Goal: Task Accomplishment & Management: Manage account settings

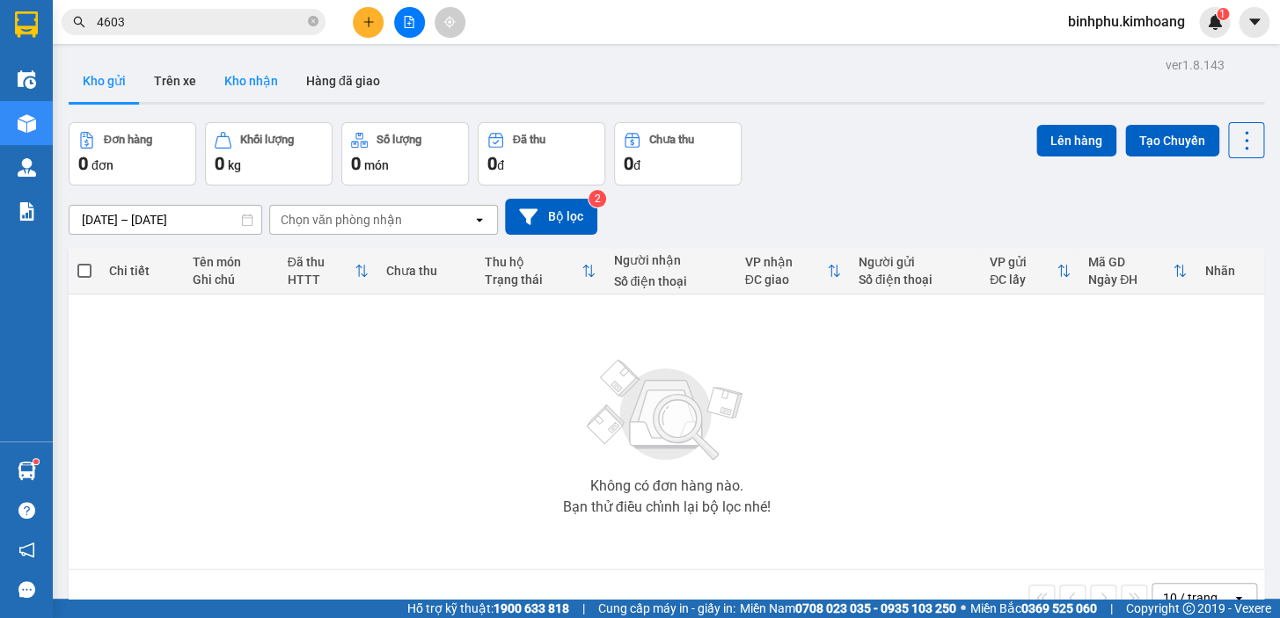
click at [255, 89] on button "Kho nhận" at bounding box center [251, 81] width 82 height 42
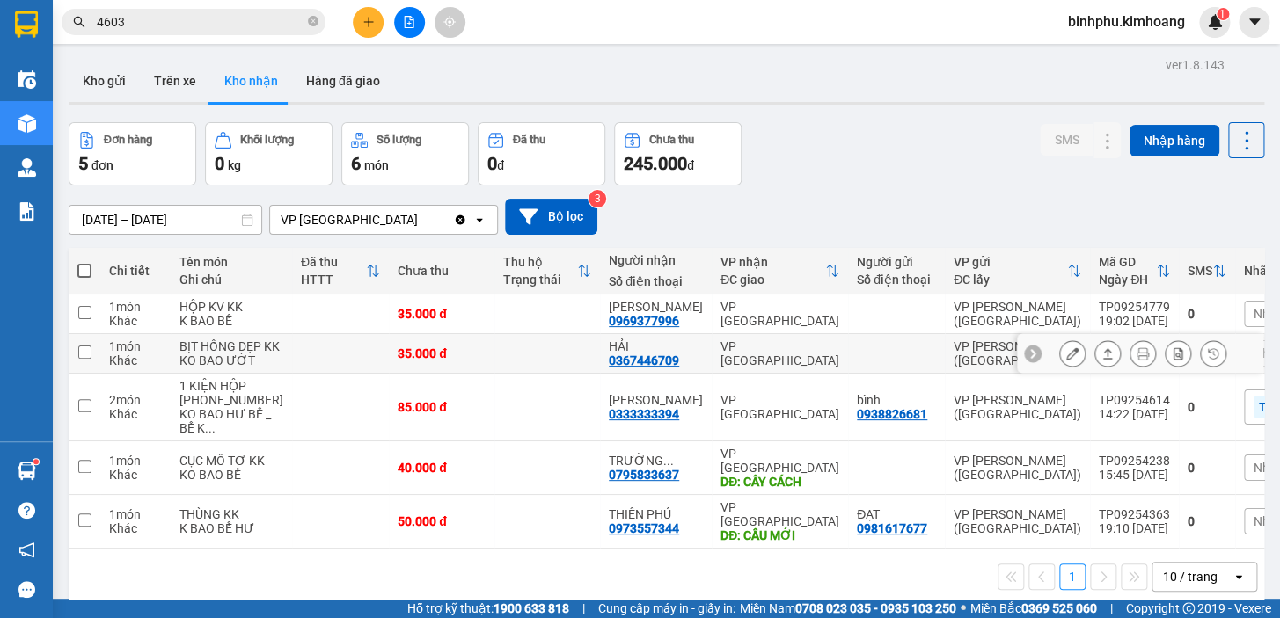
scroll to position [80, 0]
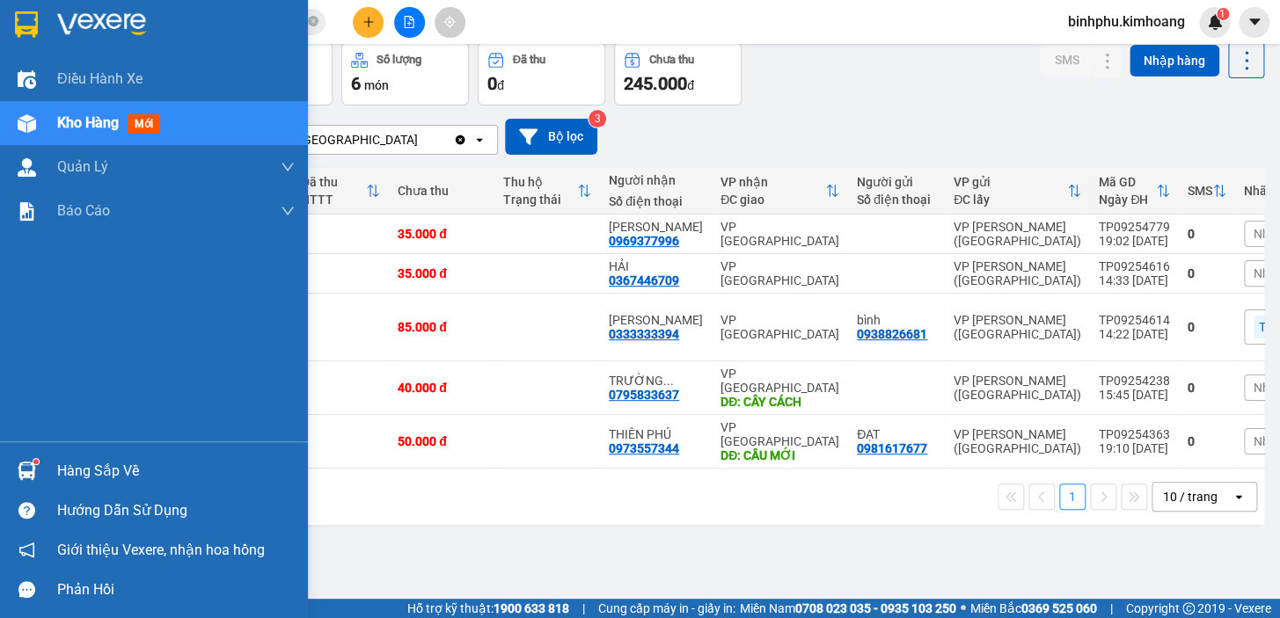
click at [79, 460] on div "Hàng sắp về" at bounding box center [175, 471] width 237 height 26
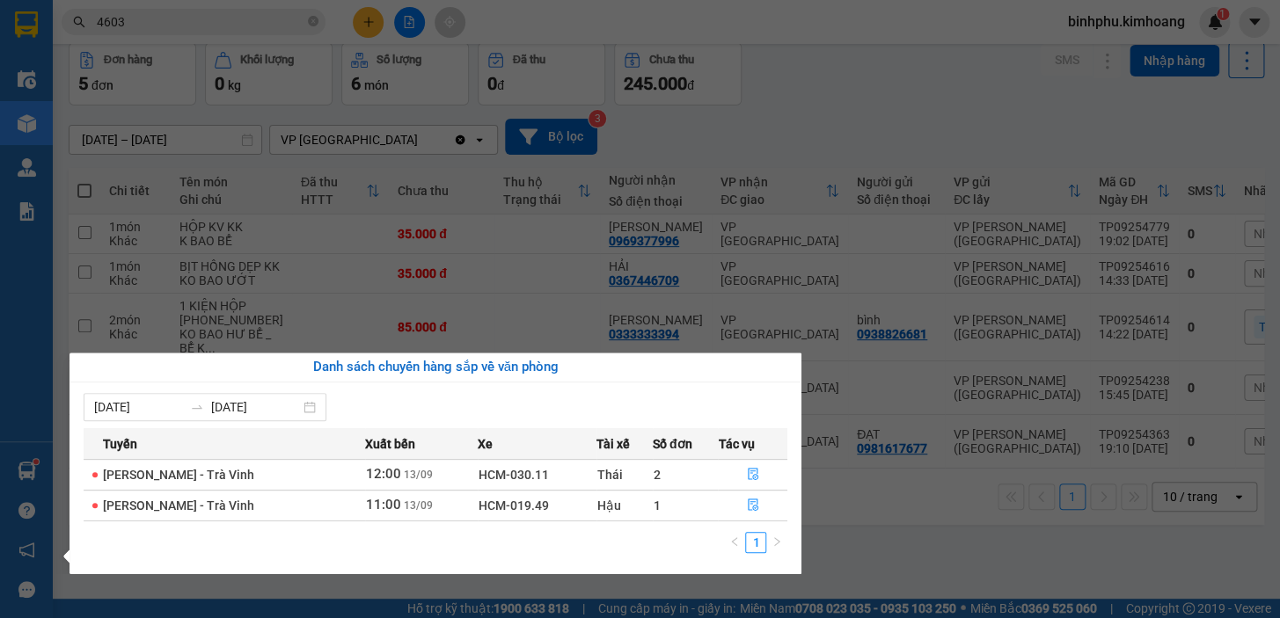
click at [910, 245] on section "Kết quả tìm kiếm ( 105 ) Bộ lọc Mã ĐH Trạng thái Món hàng Thu hộ Tổng cước Chưa…" at bounding box center [640, 309] width 1280 height 618
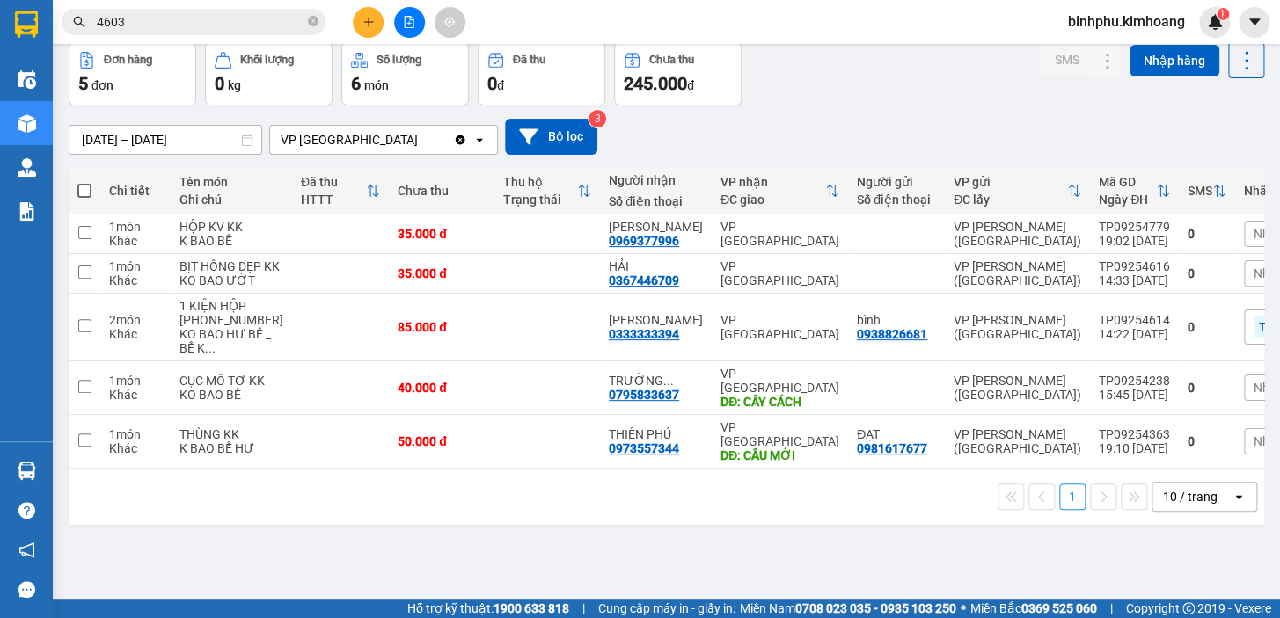
click at [358, 18] on button at bounding box center [368, 22] width 31 height 31
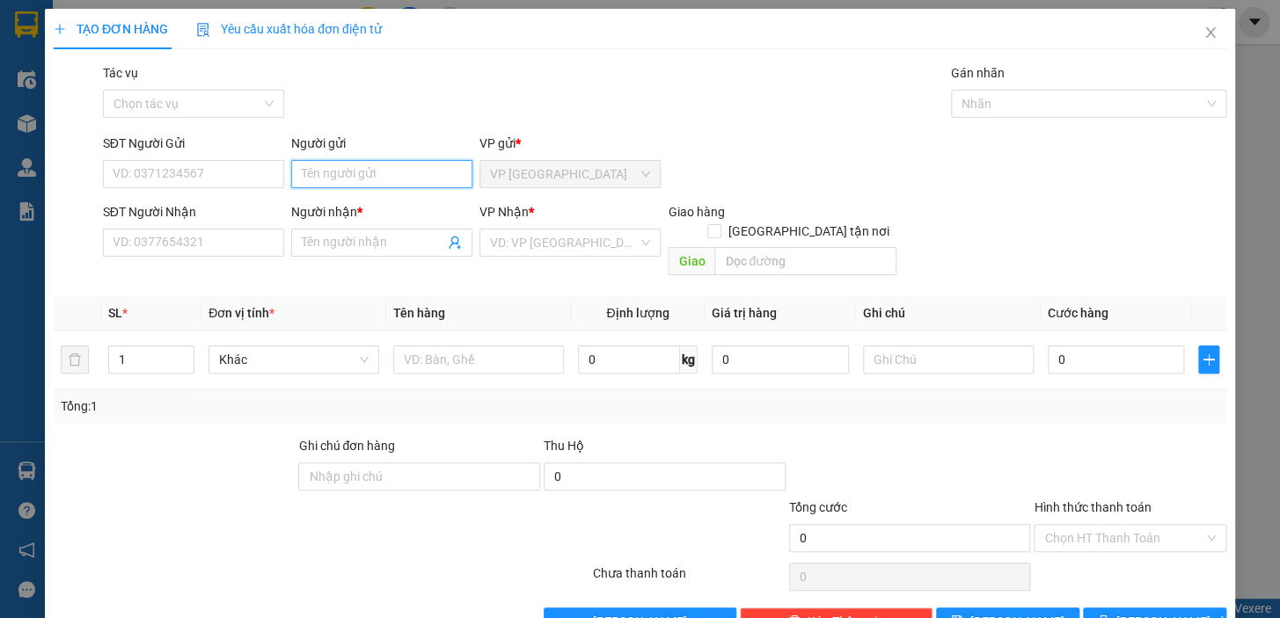
click at [395, 175] on input "Người gửi" at bounding box center [381, 174] width 181 height 28
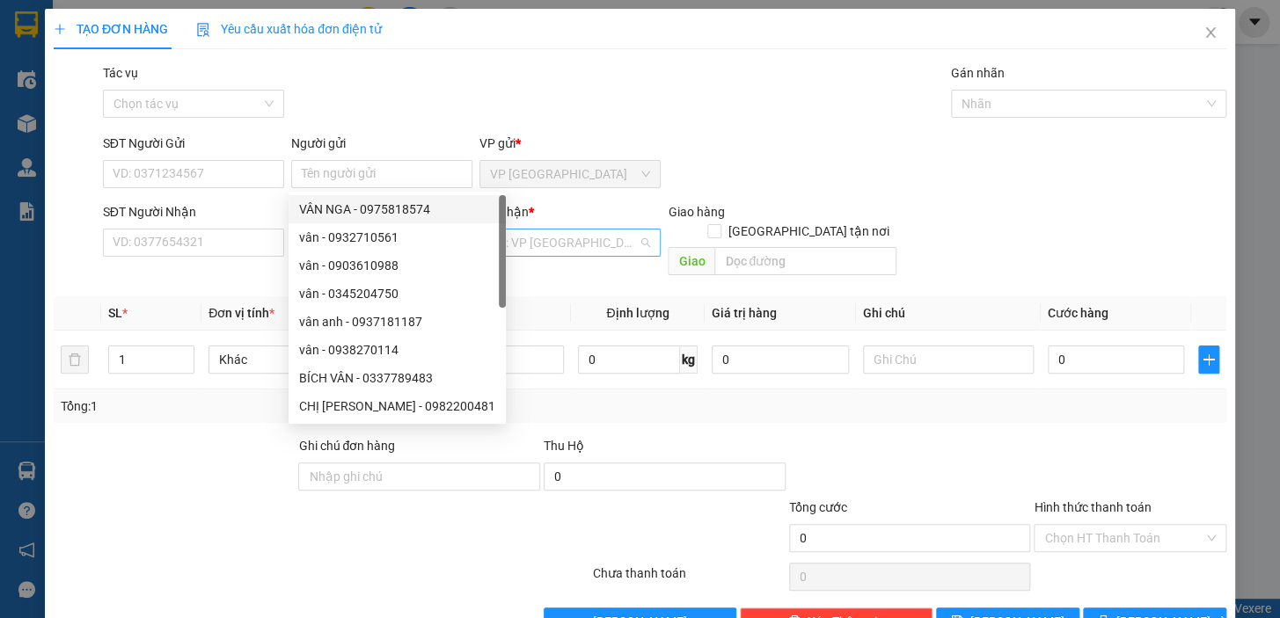
click at [544, 238] on input "search" at bounding box center [564, 243] width 148 height 26
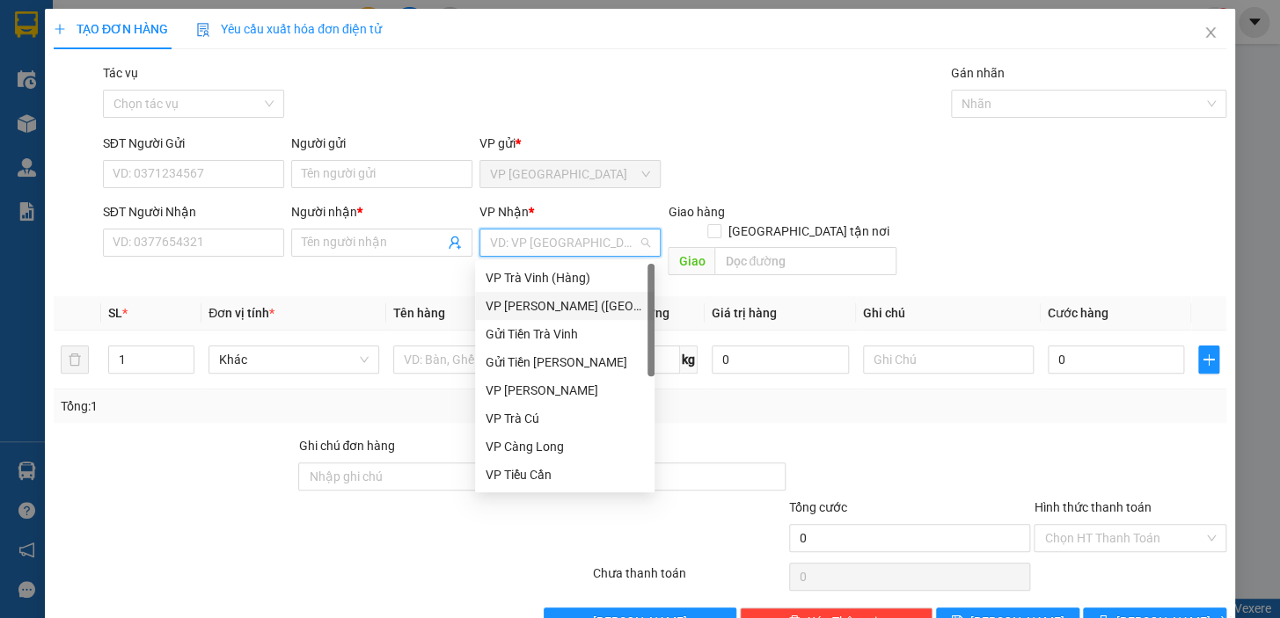
click at [563, 315] on div "VP [PERSON_NAME] ([GEOGRAPHIC_DATA])" at bounding box center [565, 305] width 158 height 19
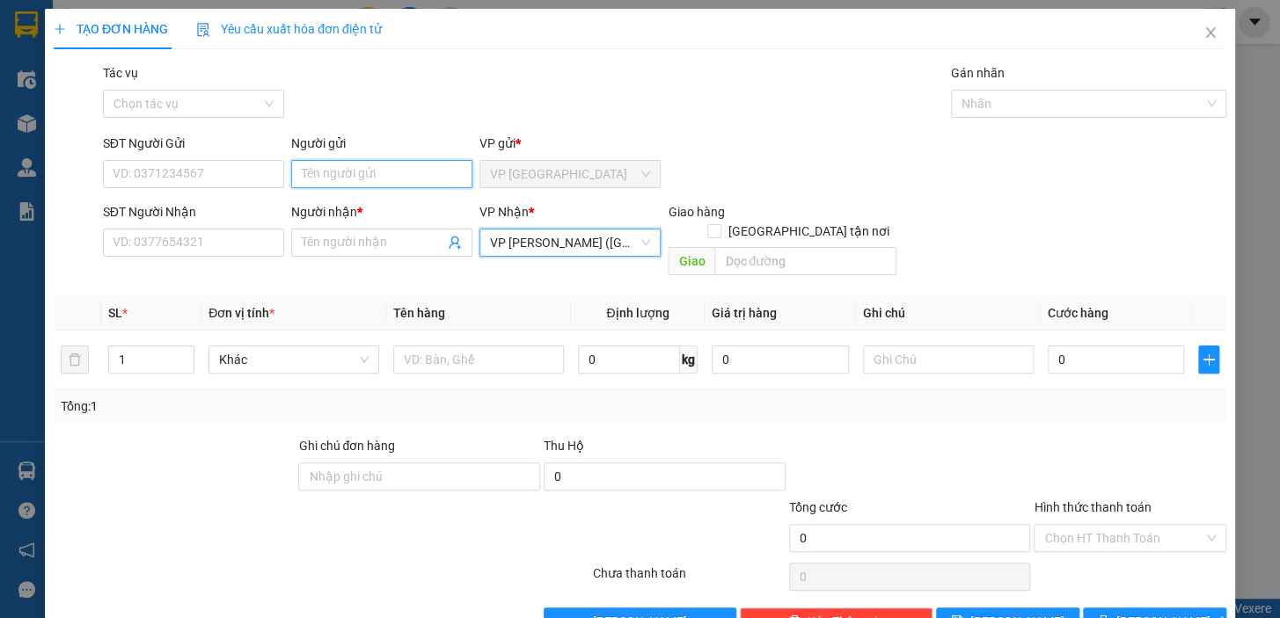
click at [390, 179] on input "Người gửi" at bounding box center [381, 174] width 181 height 28
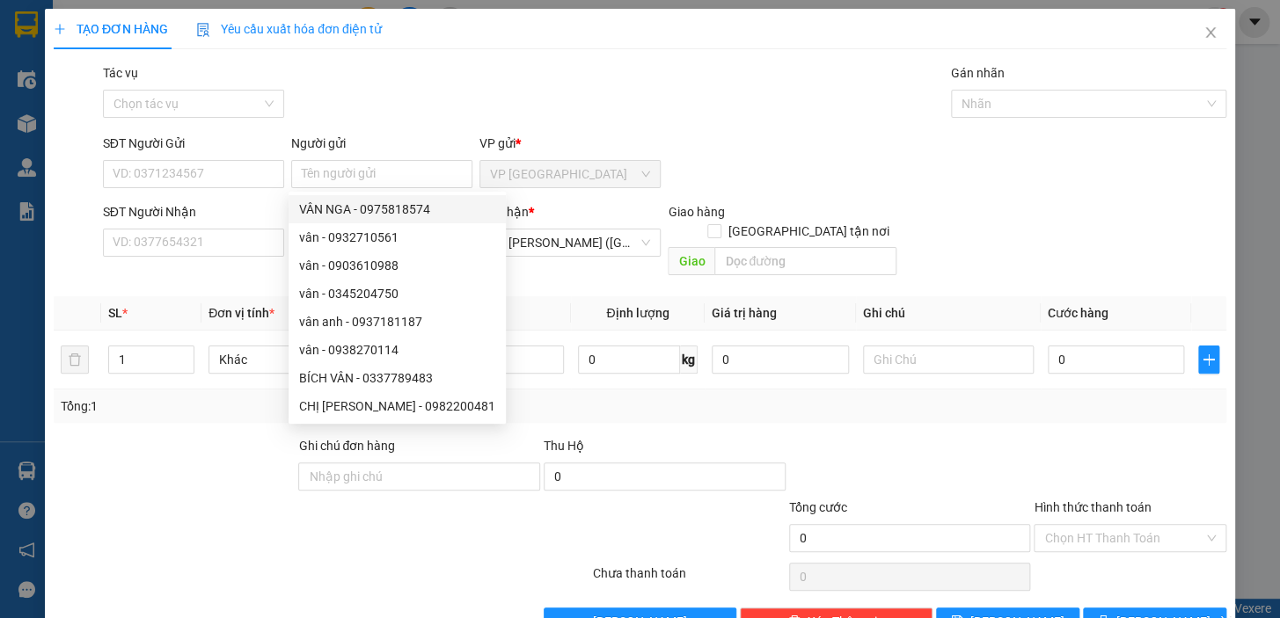
click at [372, 77] on div "Tác vụ Chọn tác vụ Gán nhãn Nhãn" at bounding box center [664, 94] width 1130 height 62
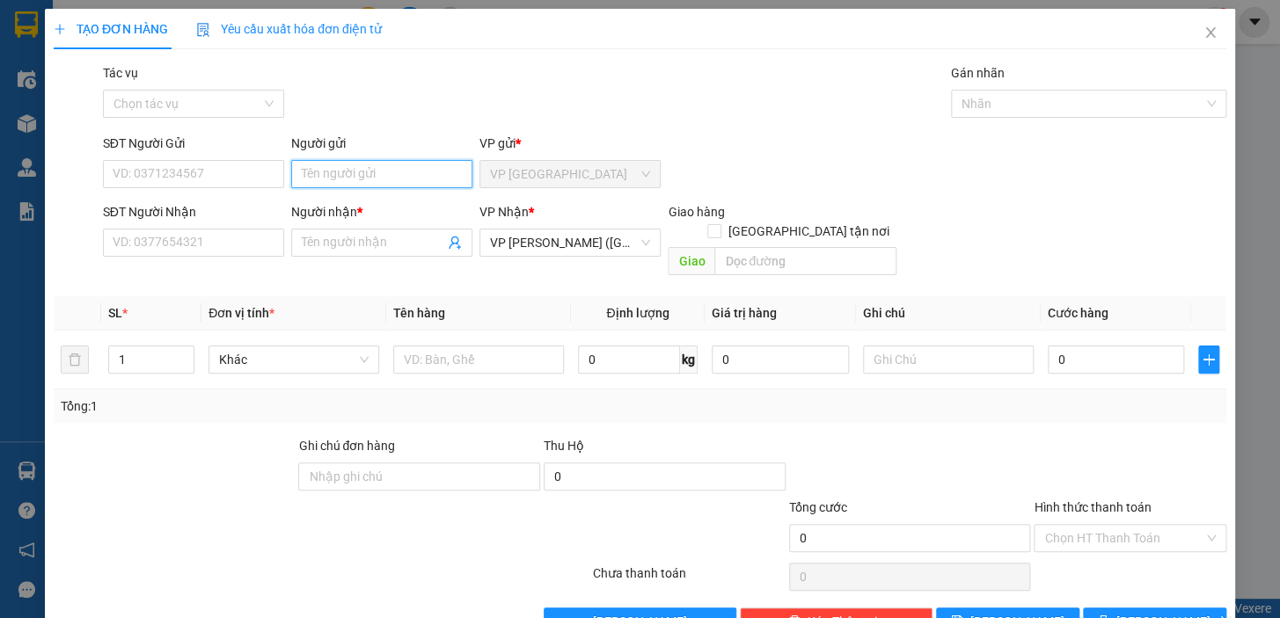
click at [354, 179] on input "Người gửi" at bounding box center [381, 174] width 181 height 28
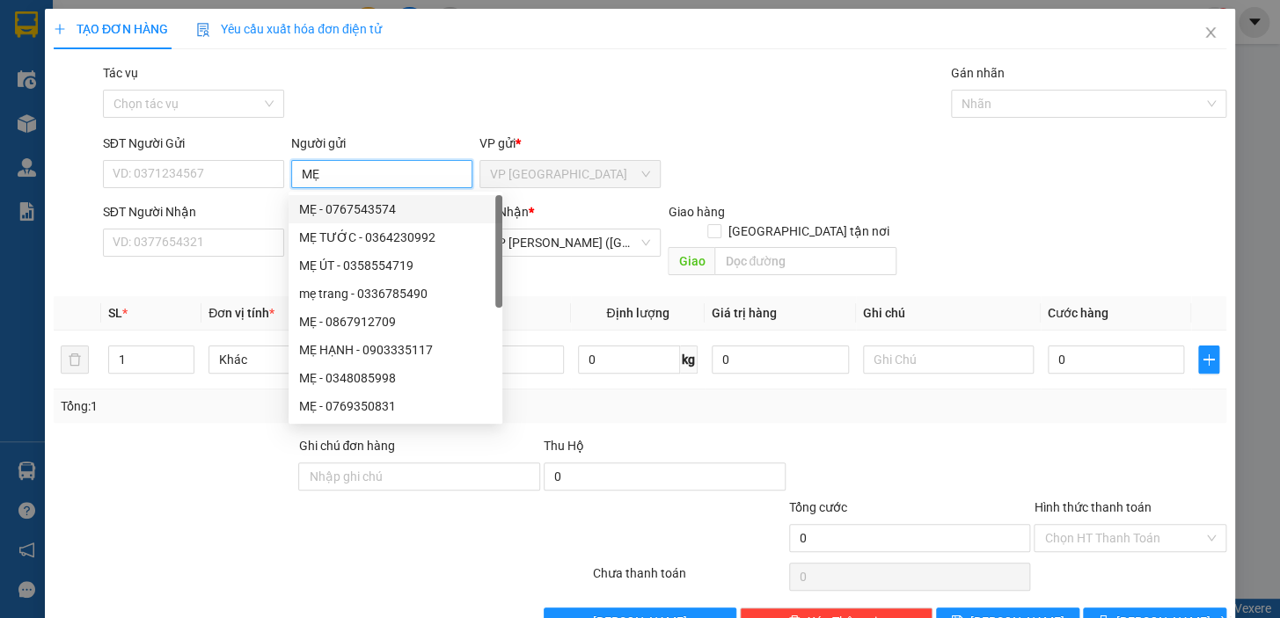
type input "MẸ"
click at [410, 129] on div "Transit Pickup Surcharge Ids Transit Deliver Surcharge Ids Transit Deliver Surc…" at bounding box center [640, 349] width 1173 height 573
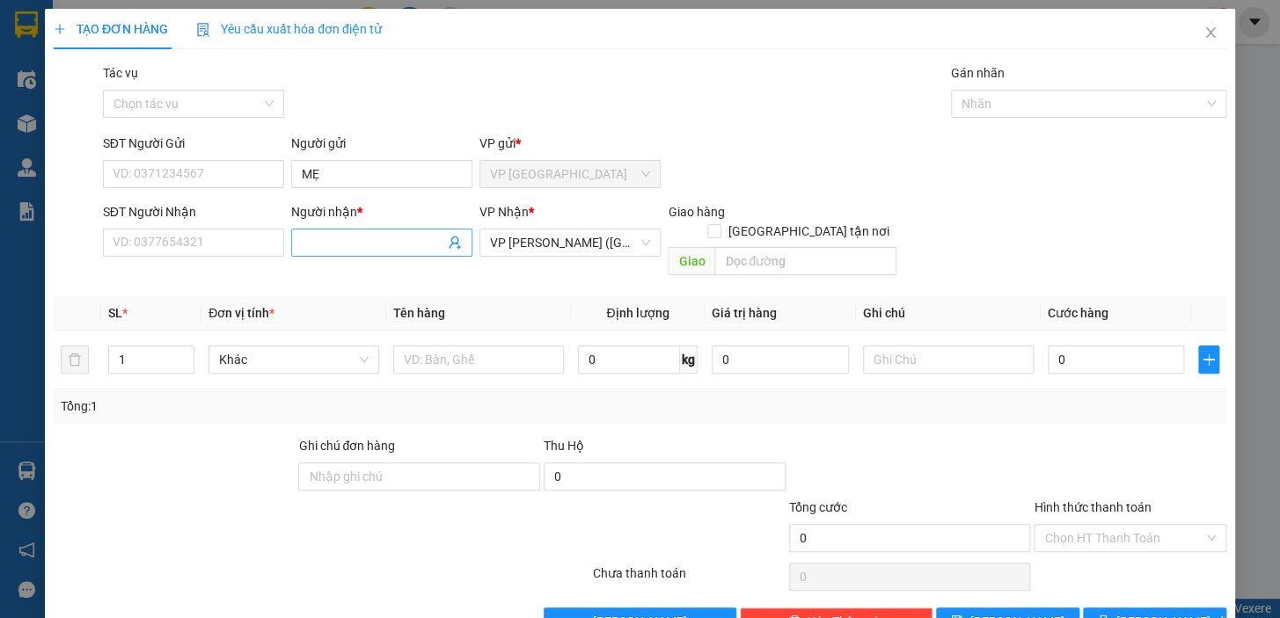
click at [359, 242] on input "Người nhận *" at bounding box center [373, 242] width 142 height 19
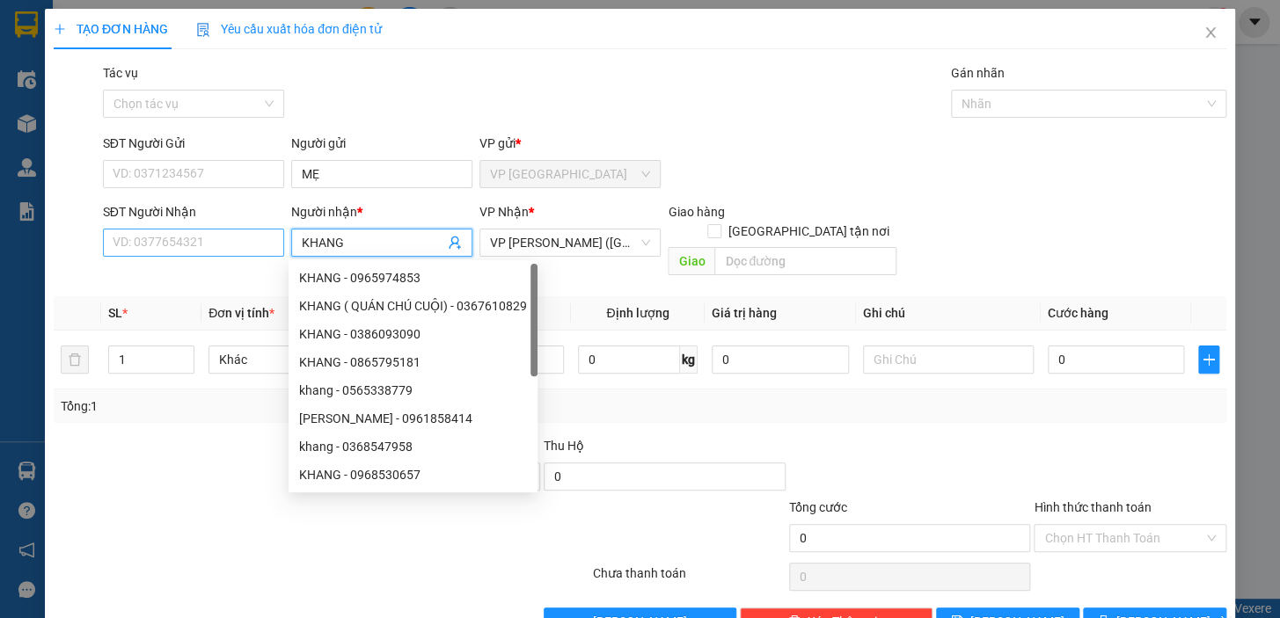
type input "KHANG"
click at [157, 245] on input "SĐT Người Nhận" at bounding box center [193, 243] width 181 height 28
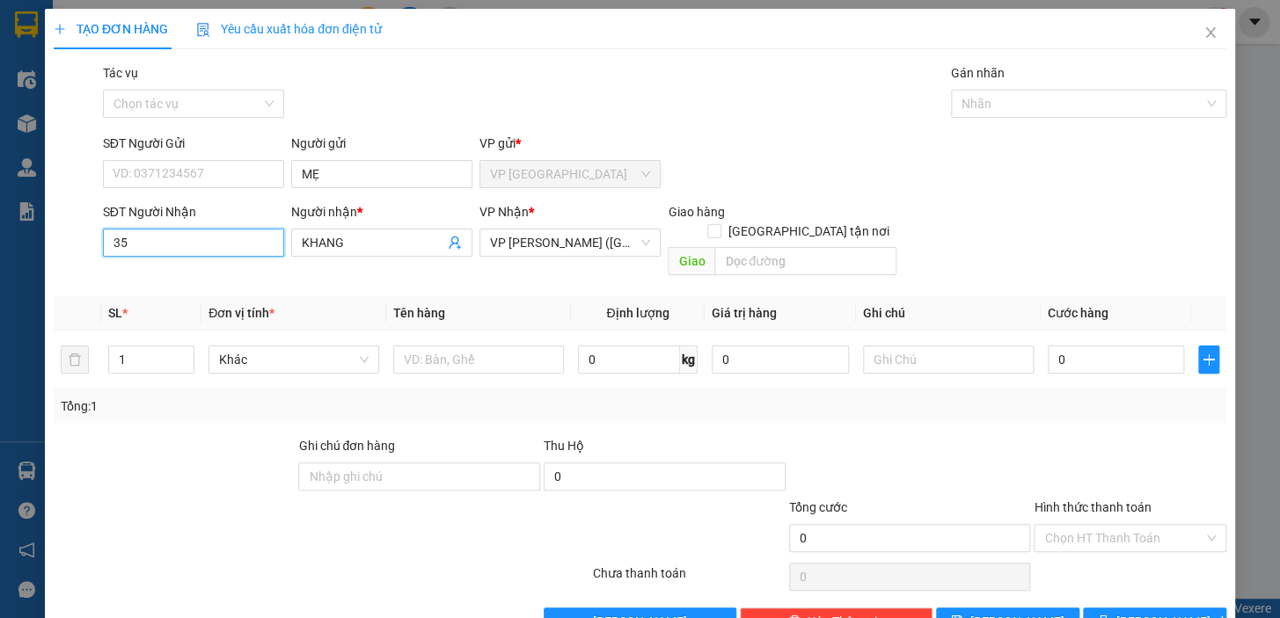
type input "3"
click at [1042, 331] on td "0" at bounding box center [1116, 360] width 151 height 59
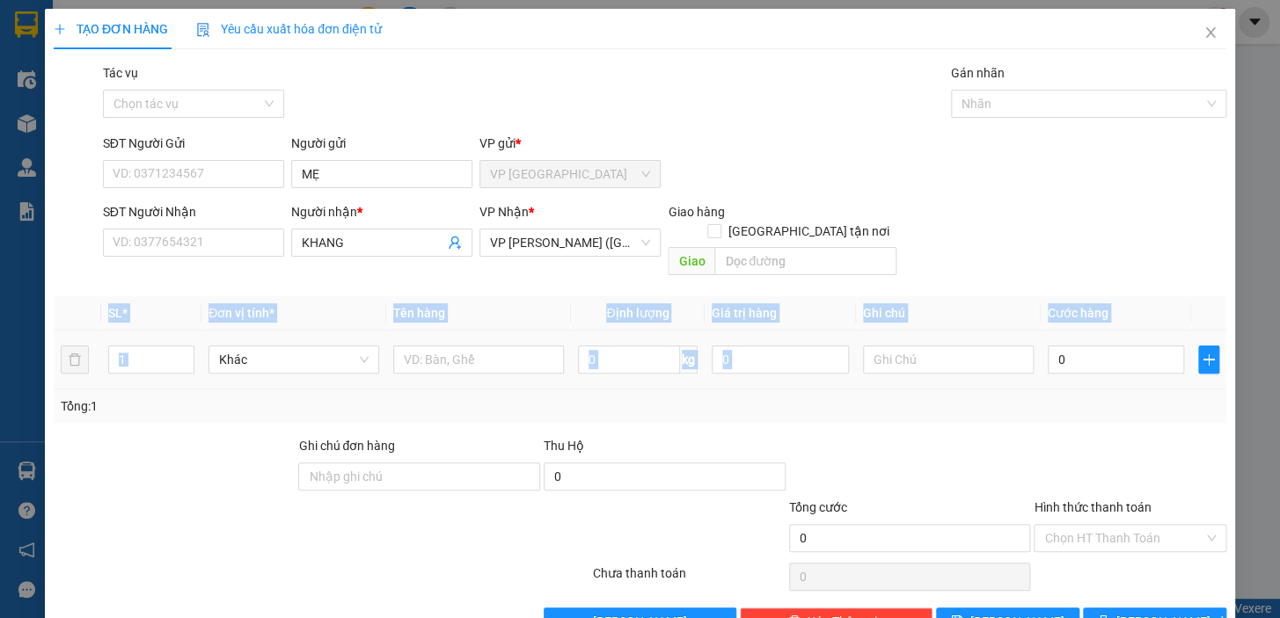
click at [1042, 331] on td "0" at bounding box center [1116, 360] width 151 height 59
click at [1048, 342] on div "0" at bounding box center [1116, 359] width 137 height 35
click at [1051, 354] on input "0" at bounding box center [1116, 360] width 137 height 28
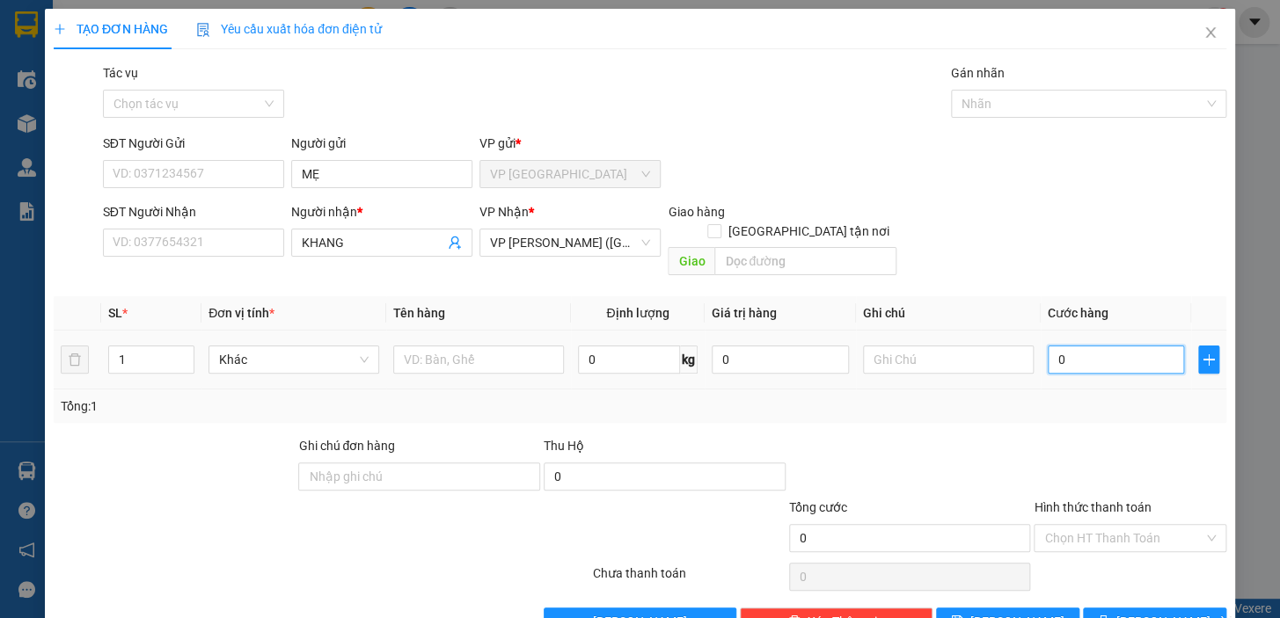
click at [1053, 350] on input "0" at bounding box center [1116, 360] width 137 height 28
click at [1048, 346] on input "0" at bounding box center [1116, 360] width 137 height 28
type input "30"
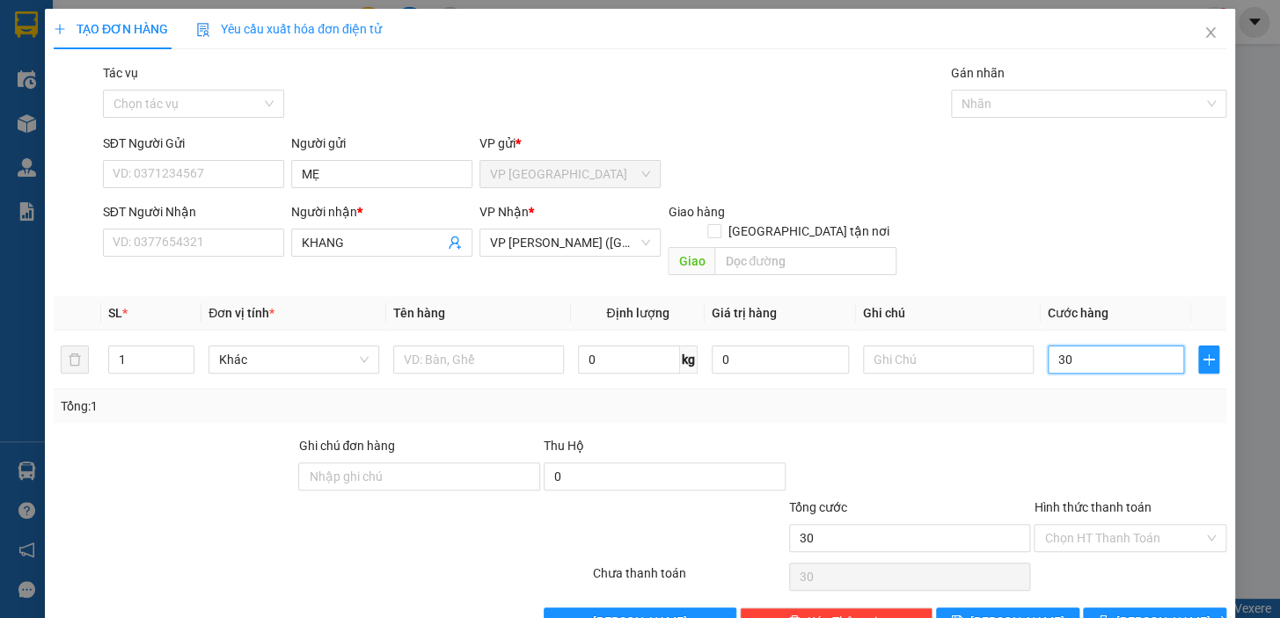
type input "350"
click at [1135, 356] on div "350" at bounding box center [1116, 359] width 137 height 35
type input "350.000"
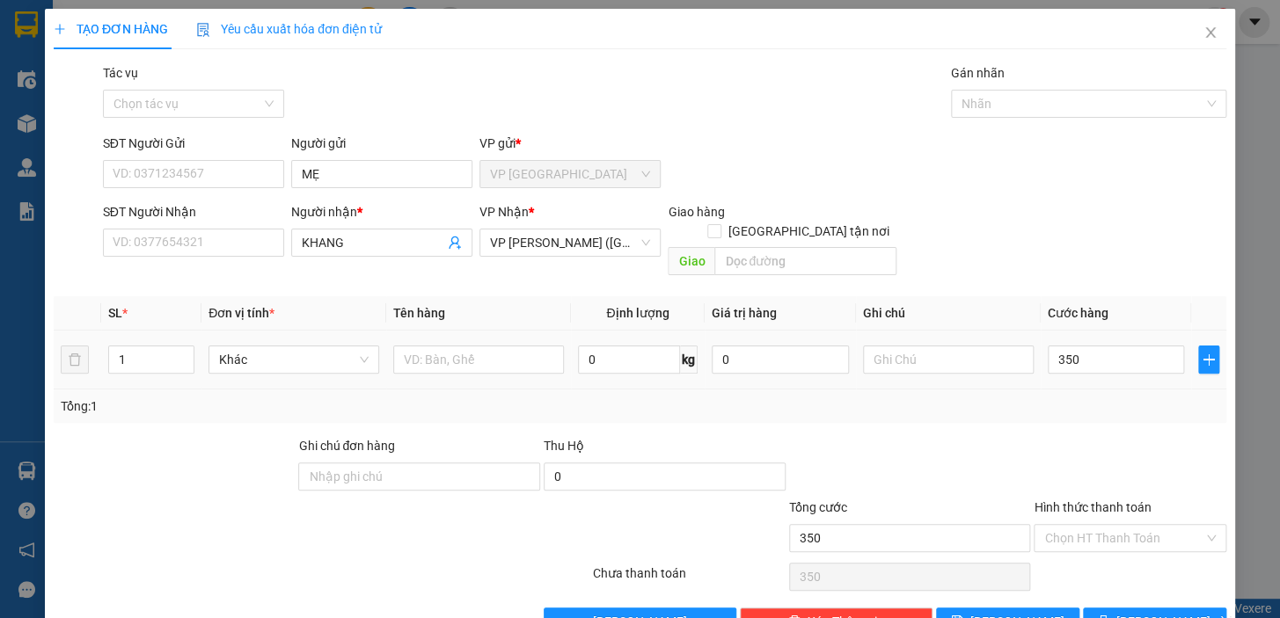
type input "350.000"
click at [1147, 346] on input "350.000" at bounding box center [1116, 360] width 137 height 28
type input "0"
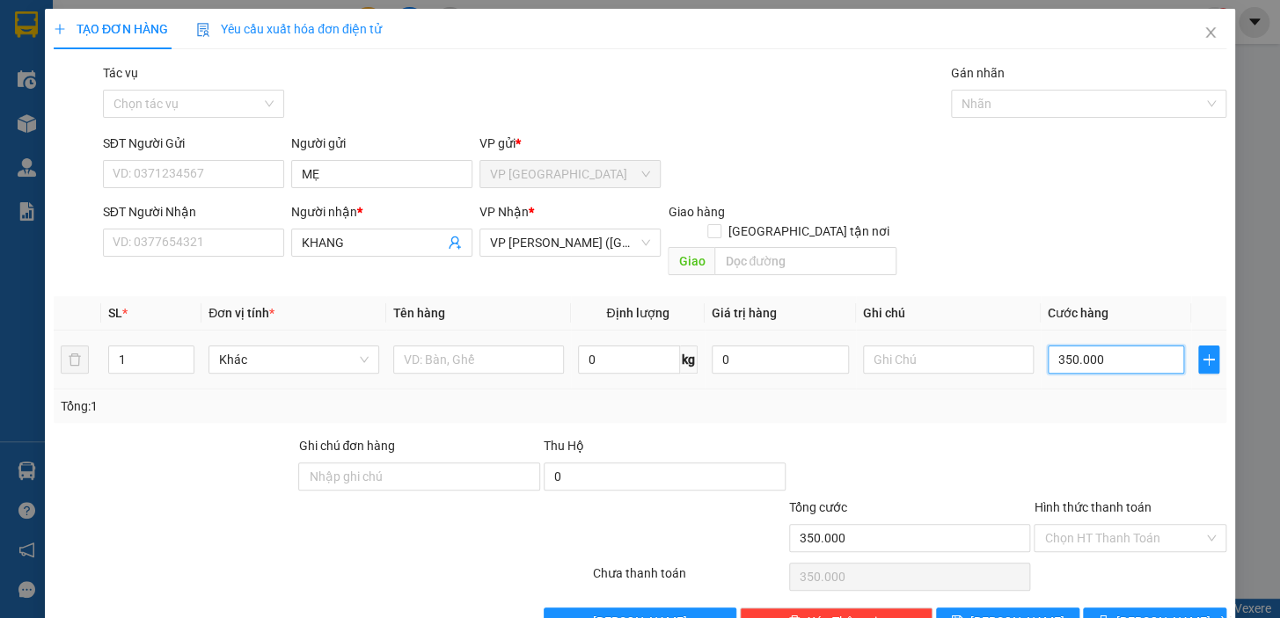
type input "0"
click at [1048, 342] on div "0" at bounding box center [1116, 359] width 137 height 35
drag, startPoint x: 1030, startPoint y: 340, endPoint x: 1056, endPoint y: 338, distance: 25.6
click at [1041, 342] on td "0" at bounding box center [1116, 360] width 151 height 59
click at [1048, 346] on input "0" at bounding box center [1116, 360] width 137 height 28
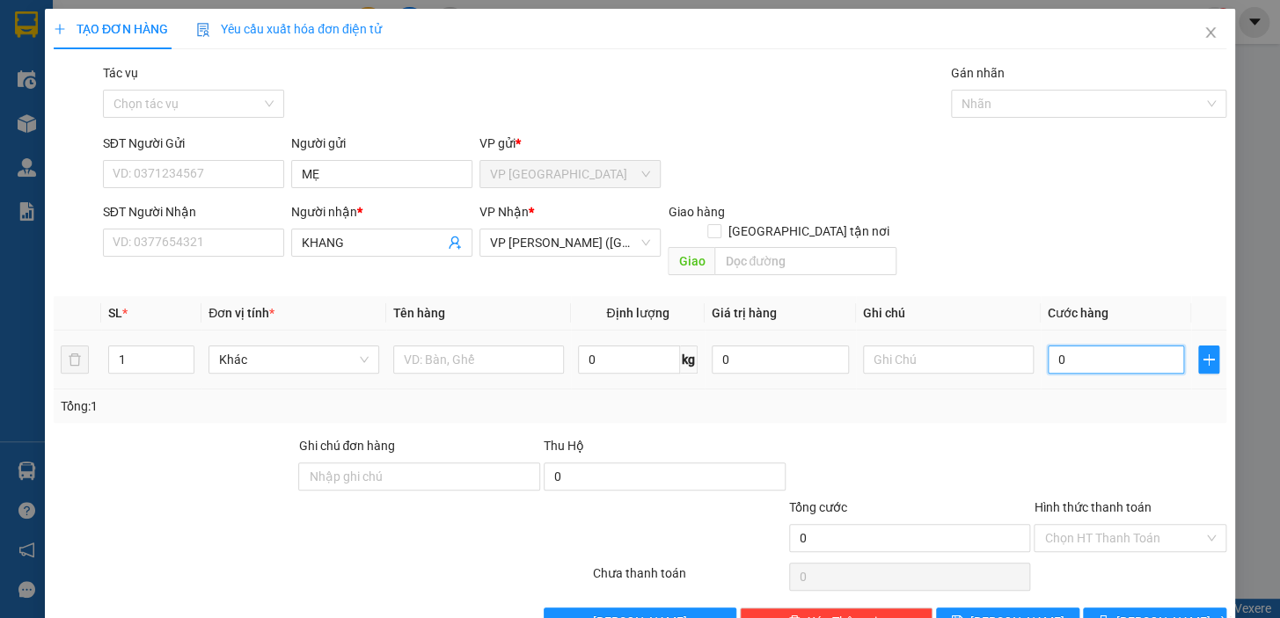
drag, startPoint x: 1055, startPoint y: 337, endPoint x: 1032, endPoint y: 345, distance: 24.2
click at [1052, 346] on input "0" at bounding box center [1116, 360] width 137 height 28
click at [1048, 346] on input "0" at bounding box center [1116, 360] width 137 height 28
type input "30"
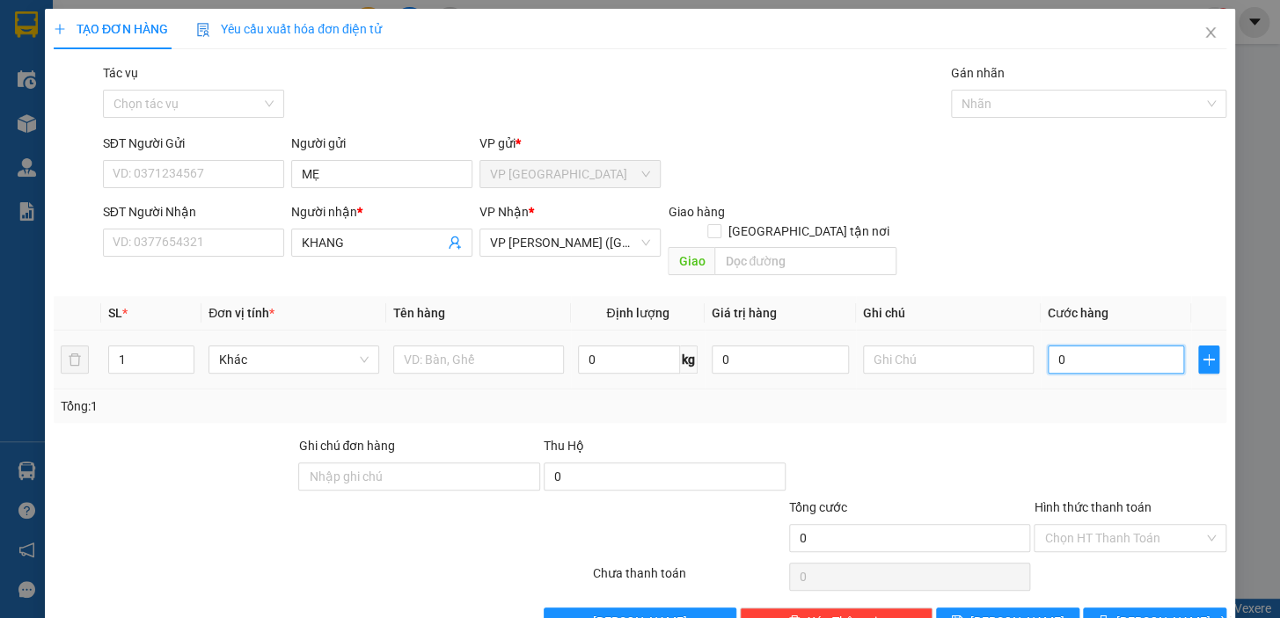
type input "30"
type input "350"
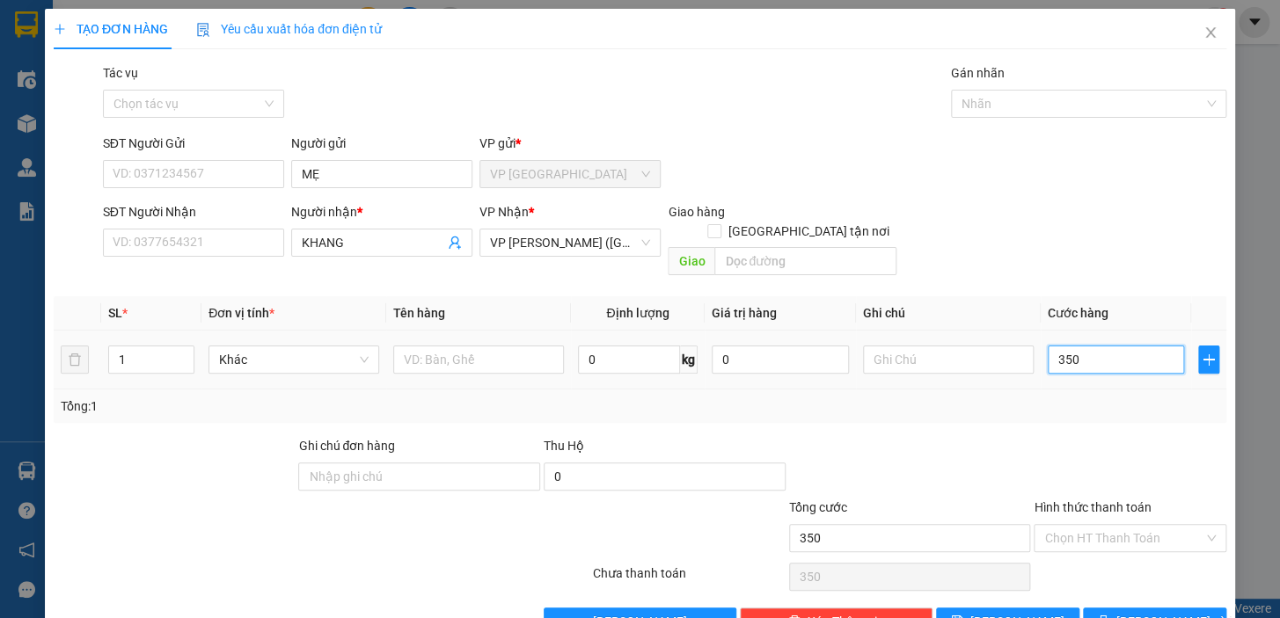
type input "350"
click at [1086, 346] on input "350" at bounding box center [1116, 360] width 137 height 28
type input "35"
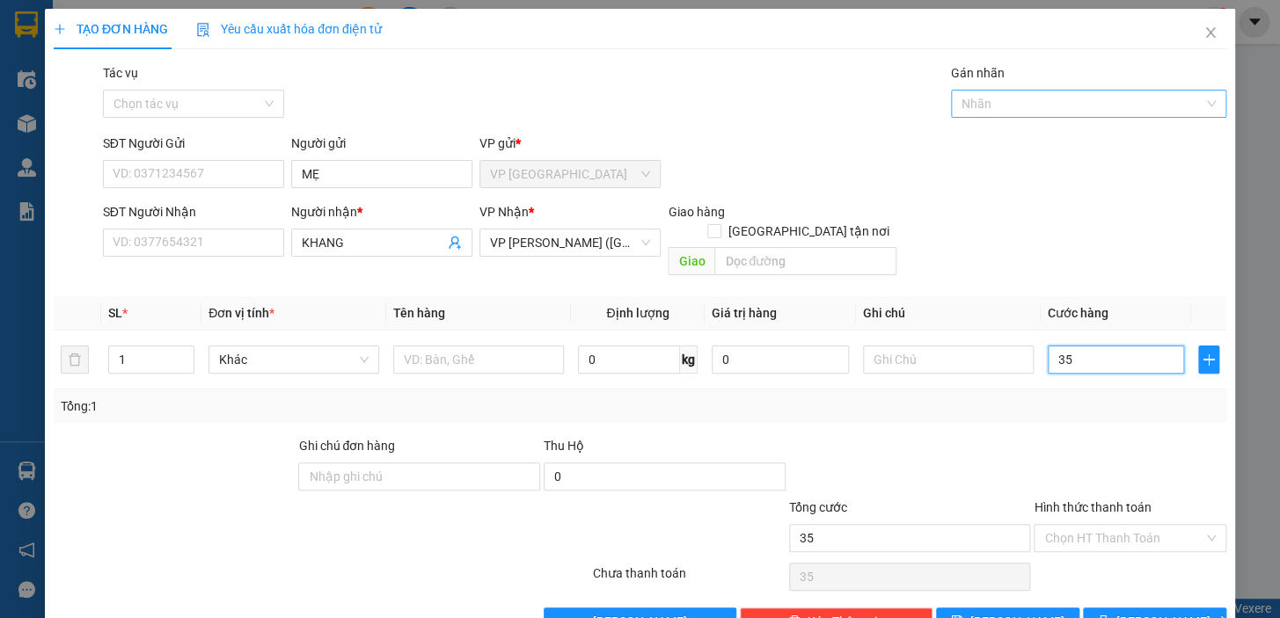
click at [963, 106] on div at bounding box center [1079, 103] width 249 height 21
type input "35.000"
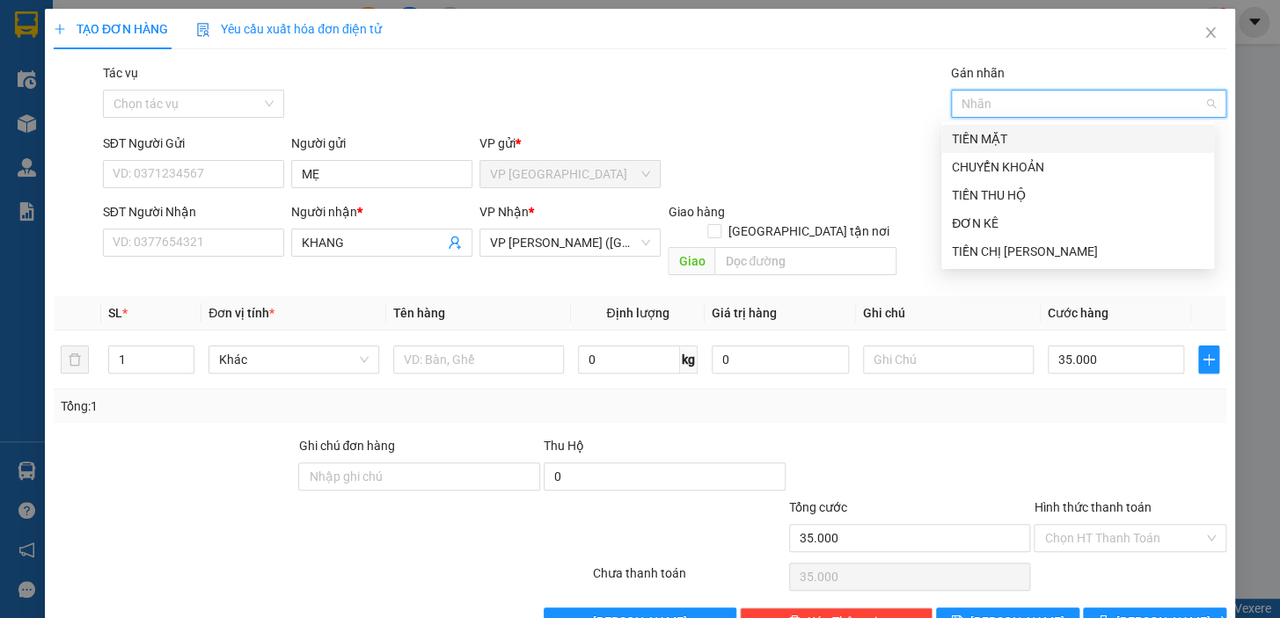
click at [456, 102] on div "Tác vụ Chọn tác vụ Gán nhãn Nhãn" at bounding box center [664, 94] width 1130 height 62
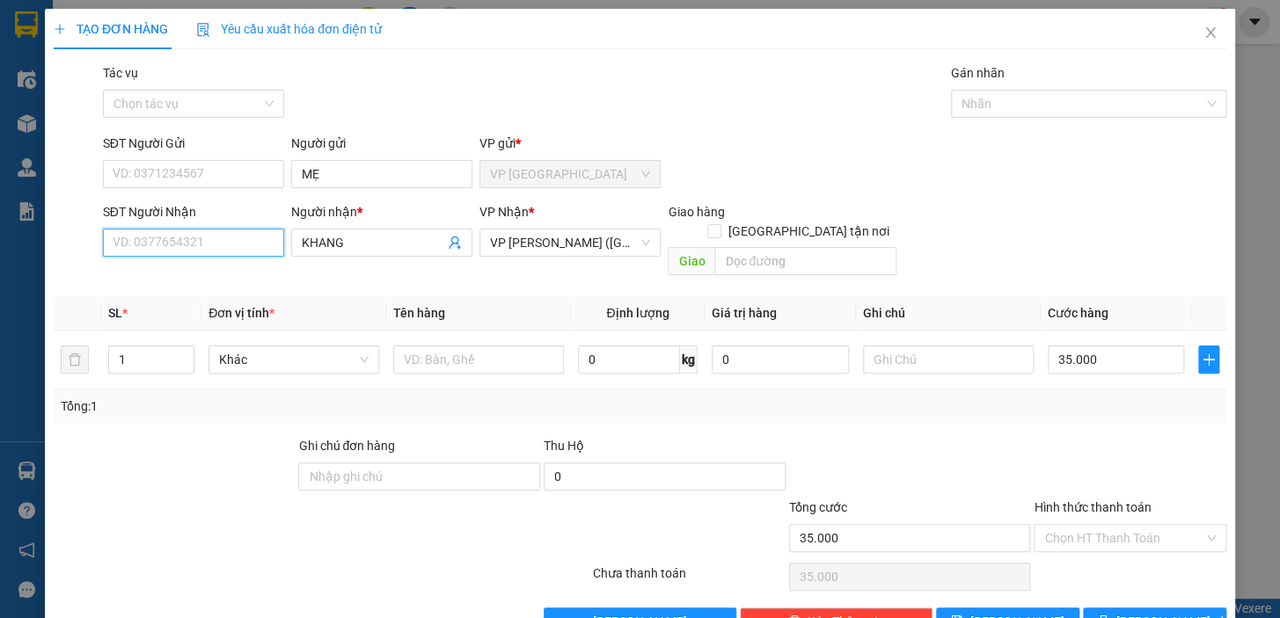
click at [176, 237] on input "SĐT Người Nhận" at bounding box center [193, 243] width 181 height 28
type input "0373963147"
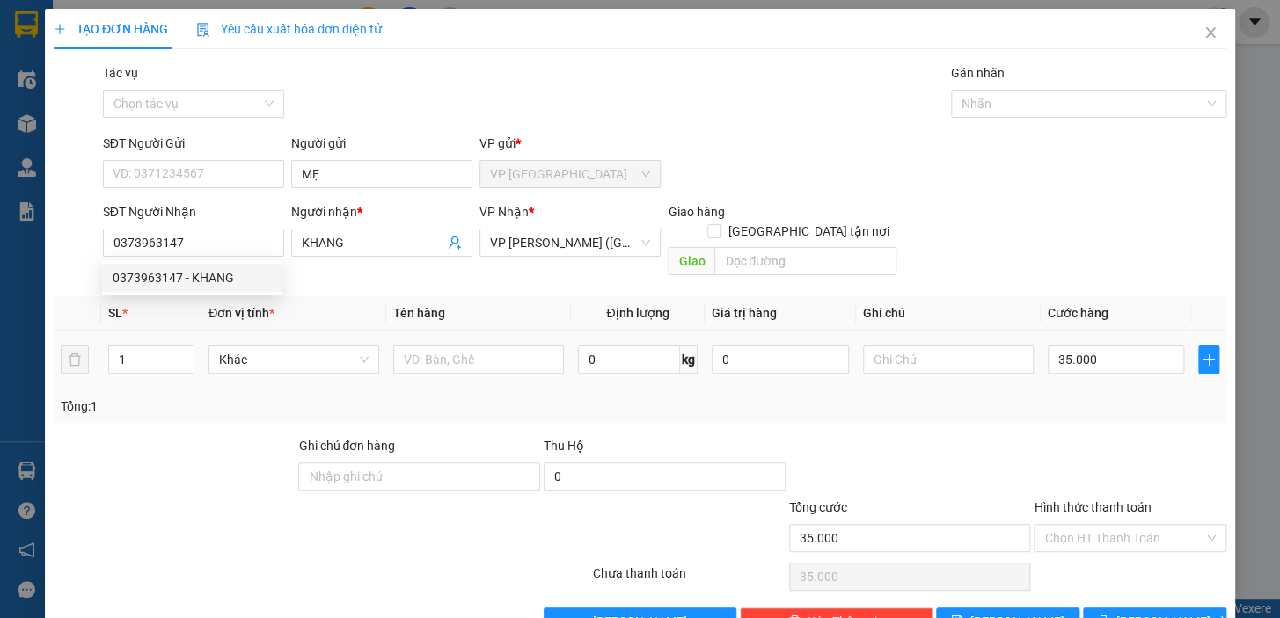
click at [499, 331] on td at bounding box center [478, 360] width 185 height 59
click at [499, 346] on input "text" at bounding box center [478, 360] width 171 height 28
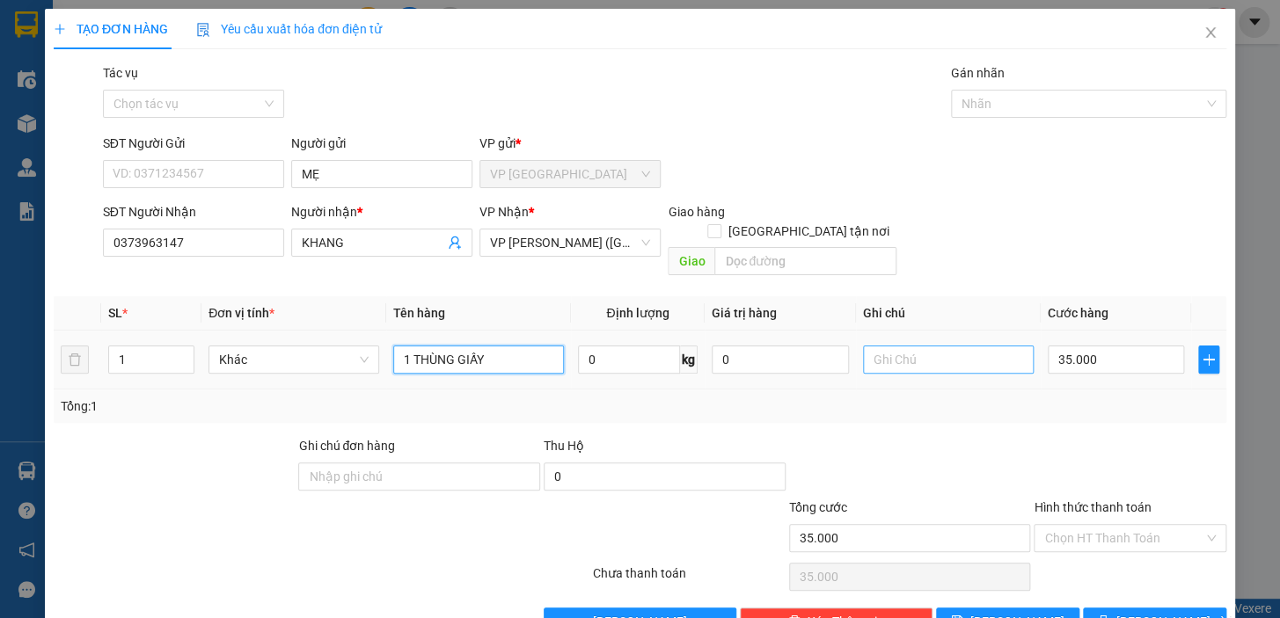
type input "1 THÙNG GIẤY"
click at [870, 346] on input "text" at bounding box center [948, 360] width 171 height 28
type input "K BAO HƯ"
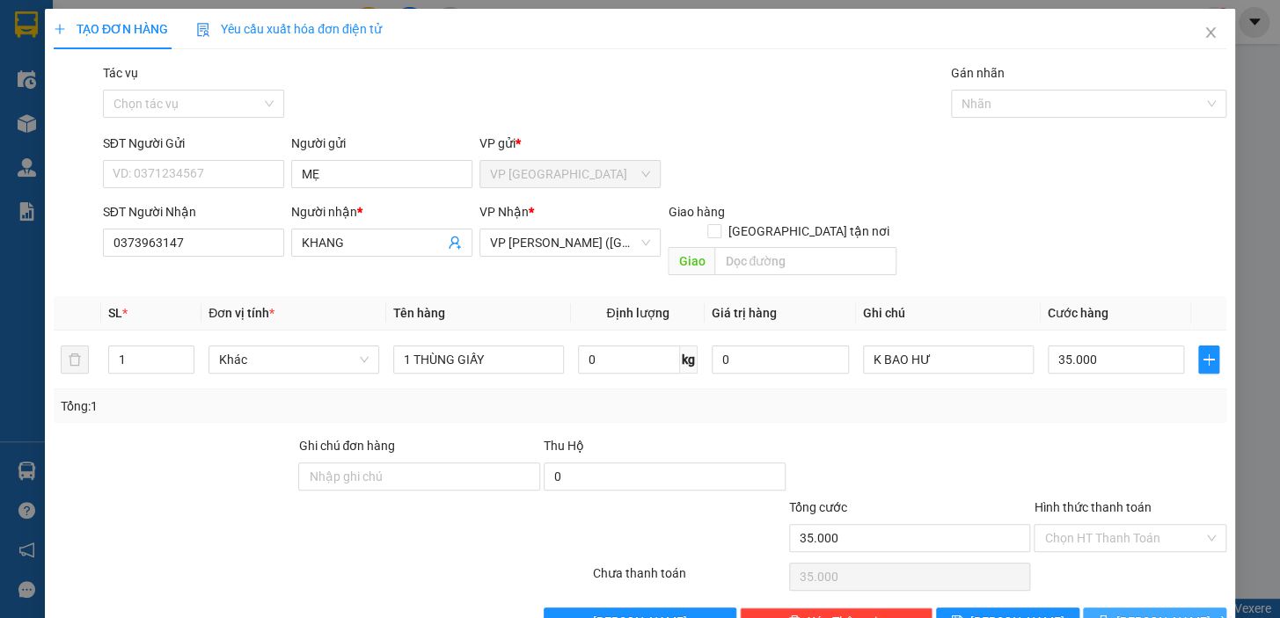
click at [1180, 608] on button "[PERSON_NAME] và In" at bounding box center [1154, 622] width 143 height 28
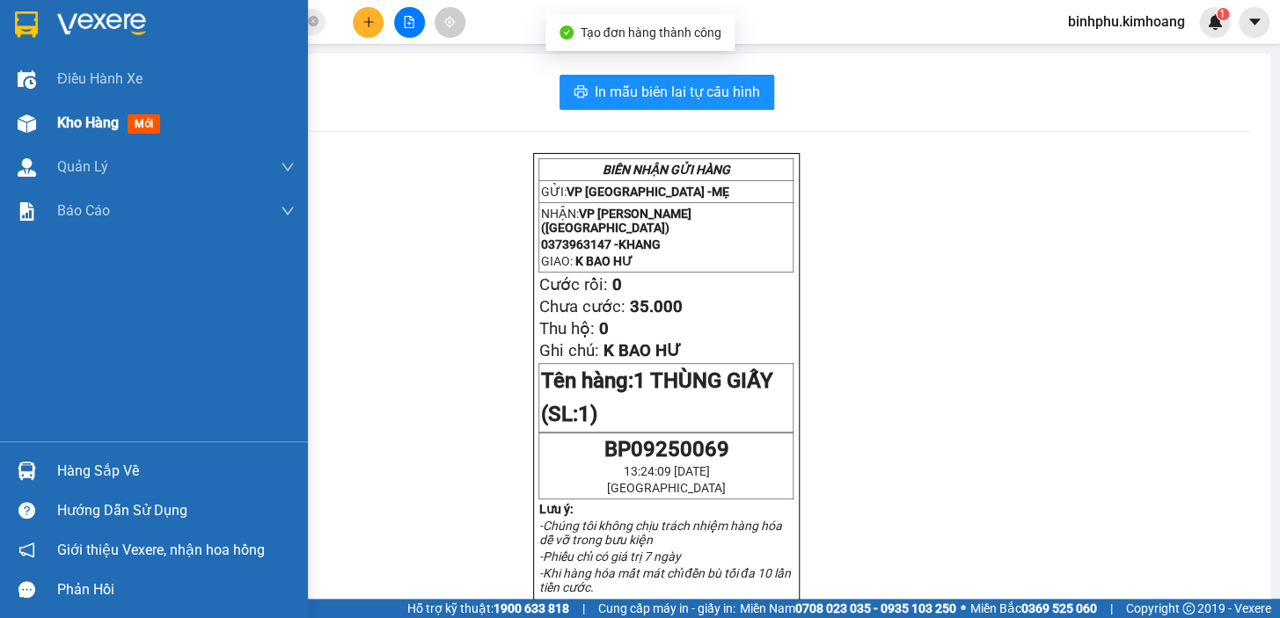
click at [47, 116] on div "Kho hàng mới" at bounding box center [154, 123] width 308 height 44
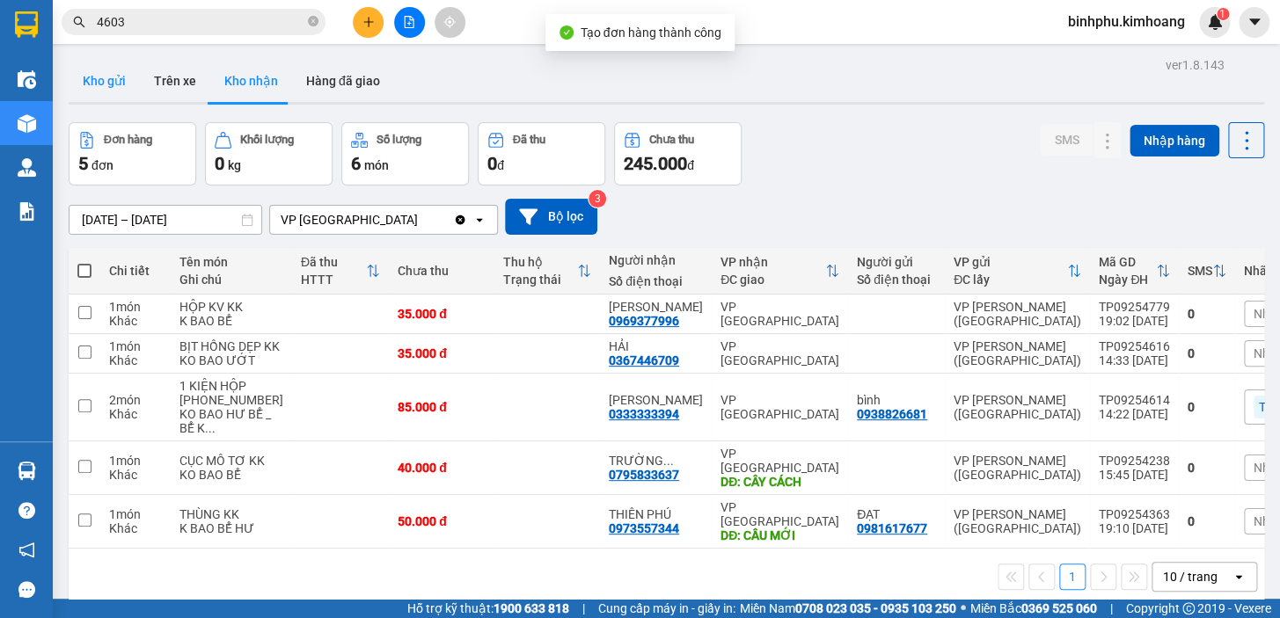
click at [128, 84] on button "Kho gửi" at bounding box center [104, 81] width 71 height 42
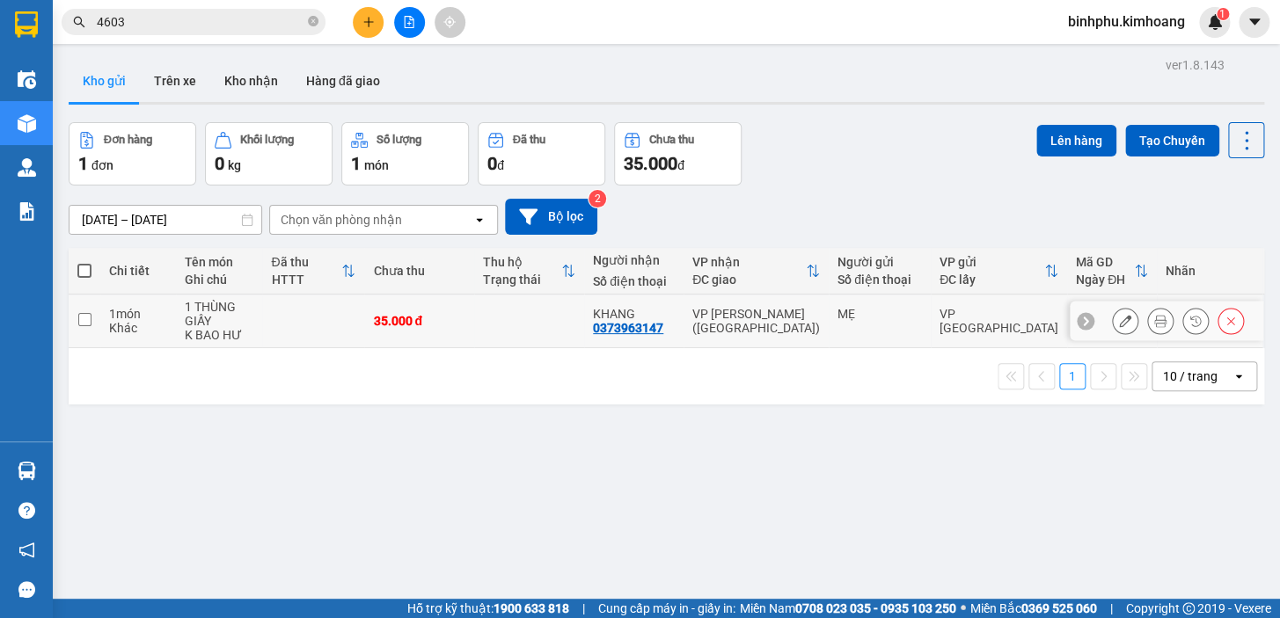
click at [1113, 325] on button at bounding box center [1125, 321] width 25 height 31
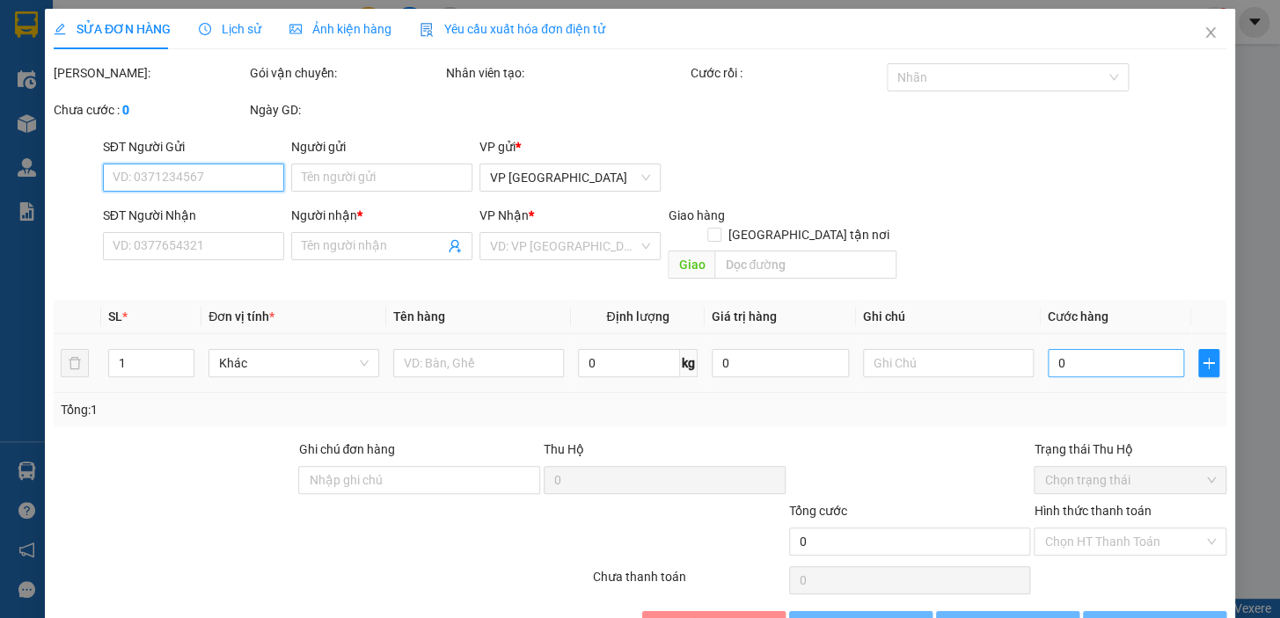
type input "MẸ"
type input "0373963147"
type input "KHANG"
type input "35.000"
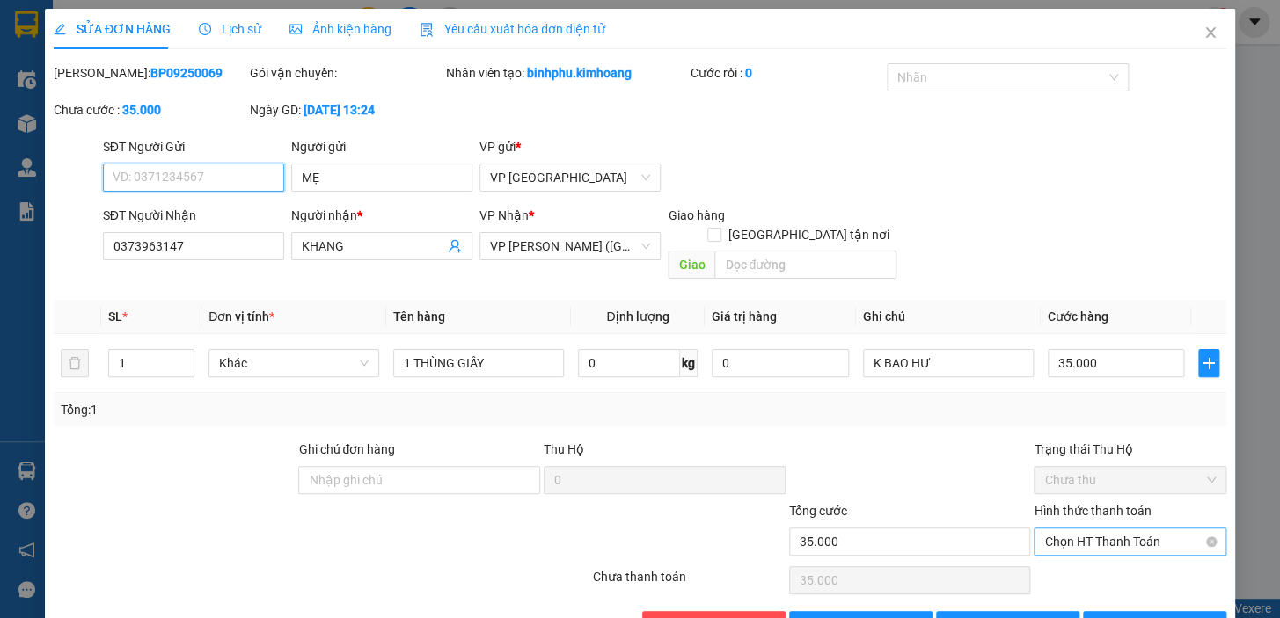
click at [1138, 529] on span "Chọn HT Thanh Toán" at bounding box center [1130, 542] width 172 height 26
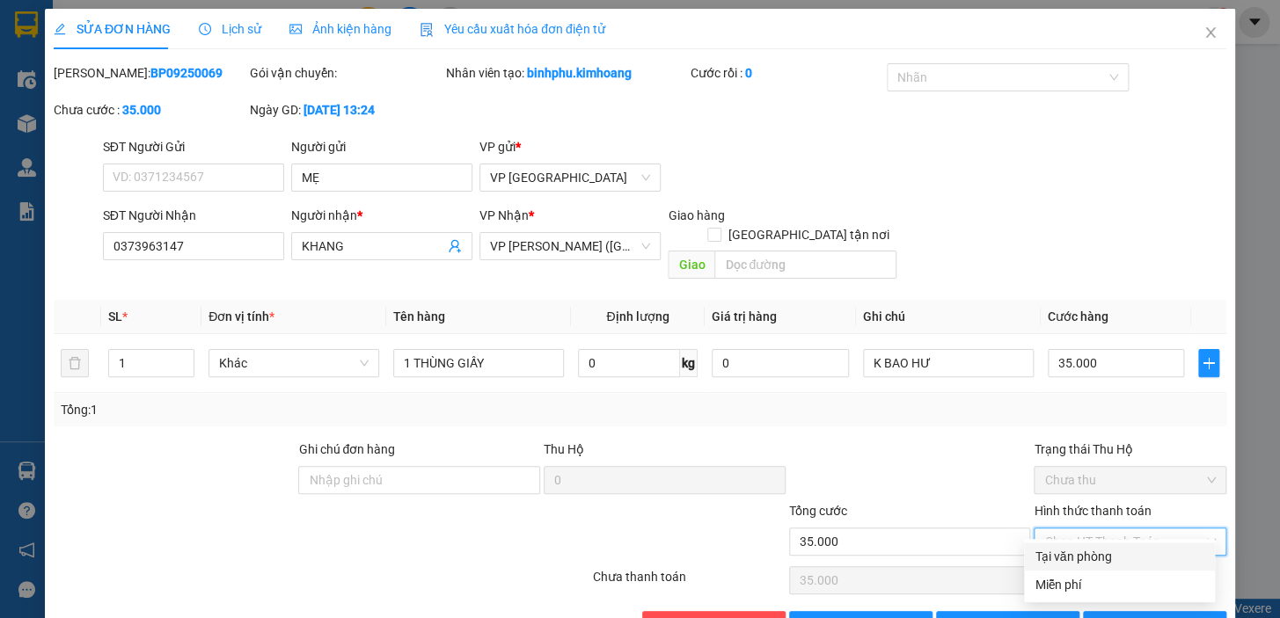
click at [1126, 566] on div "Tại văn phòng" at bounding box center [1119, 557] width 191 height 28
type input "0"
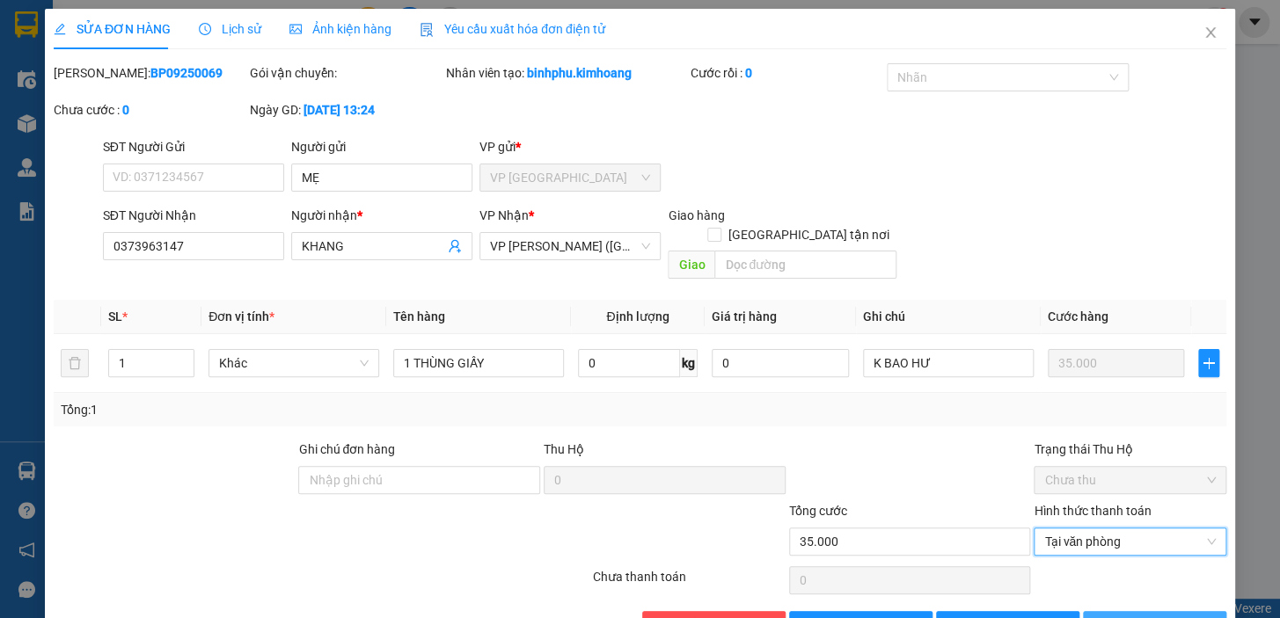
click at [1128, 616] on span "[PERSON_NAME] và In" at bounding box center [1177, 625] width 123 height 19
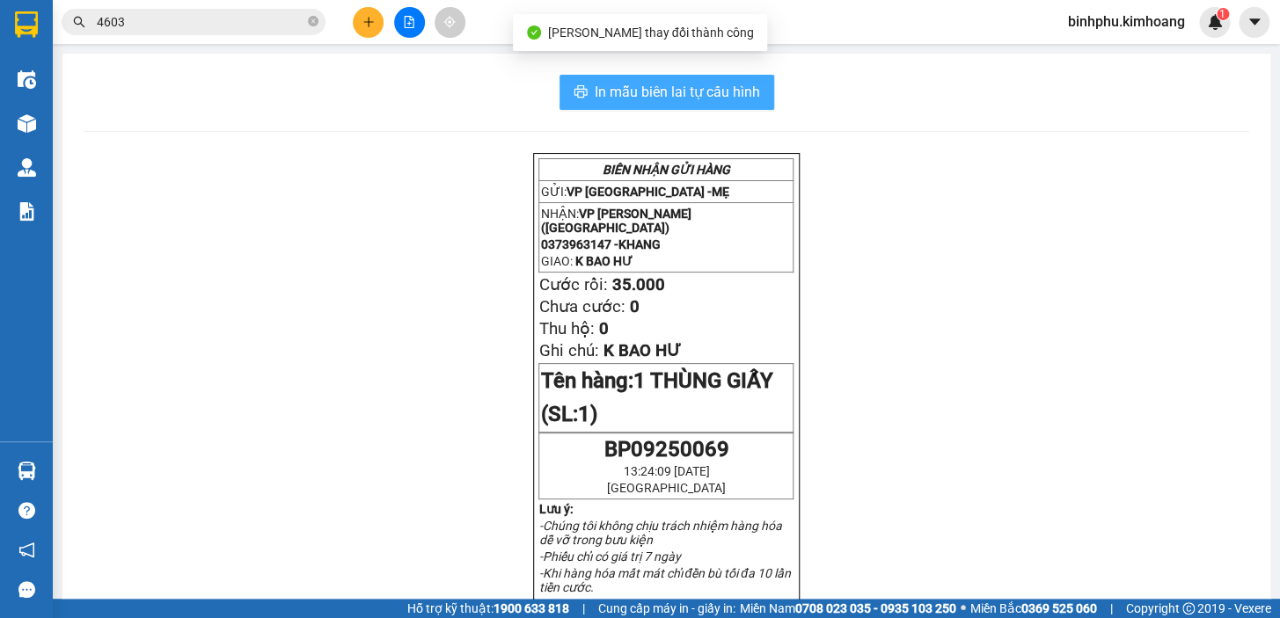
click at [682, 102] on span "In mẫu biên lai tự cấu hình" at bounding box center [677, 92] width 165 height 22
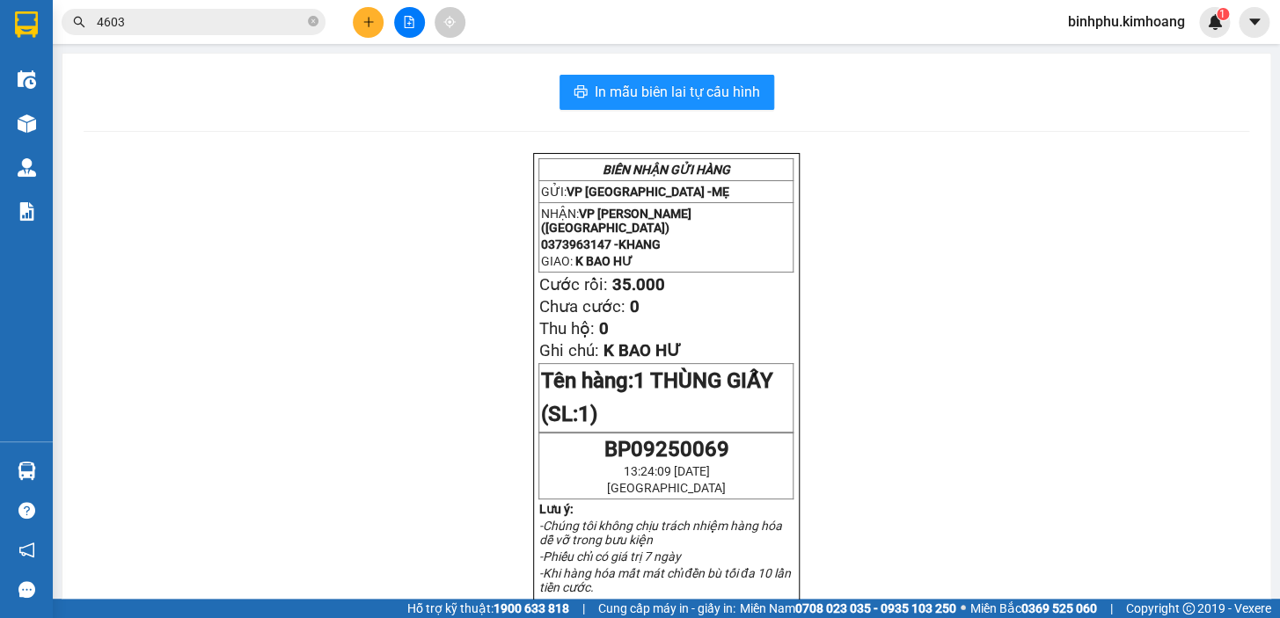
click at [55, 135] on main "In mẫu biên lai tự cấu hình BIÊN NHẬN GỬI HÀNG GỬI: VP Bình Phú - MẸ NHẬN: VP […" at bounding box center [640, 299] width 1280 height 599
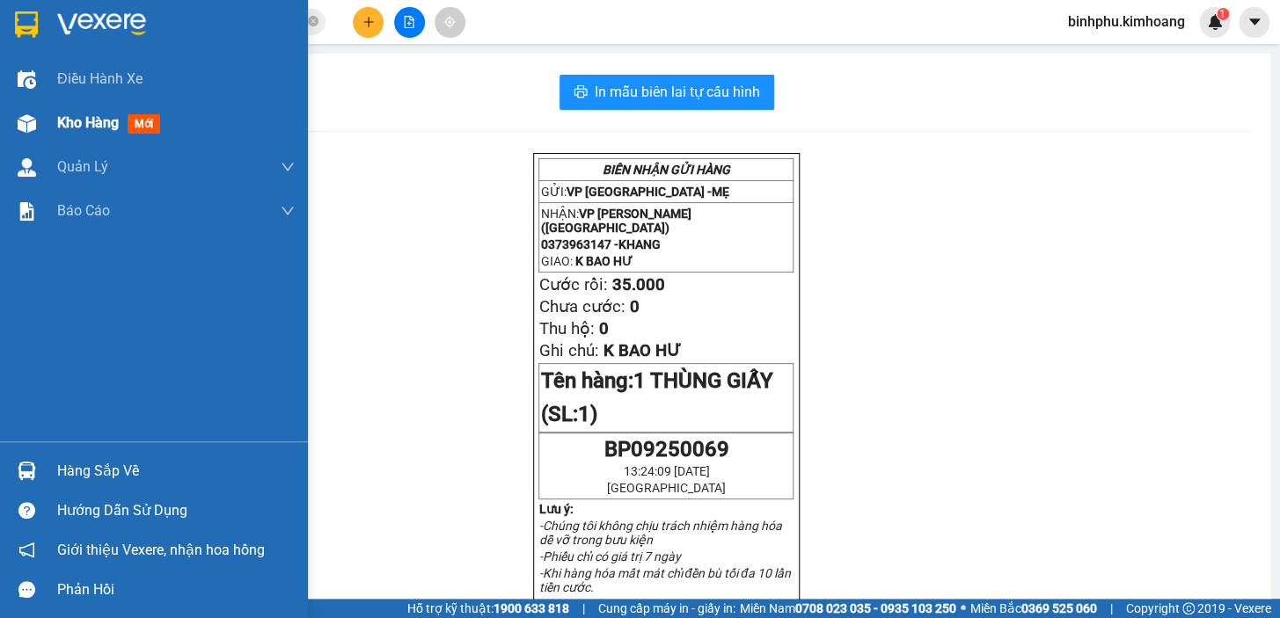
click at [44, 135] on div "Kho hàng mới" at bounding box center [154, 123] width 308 height 44
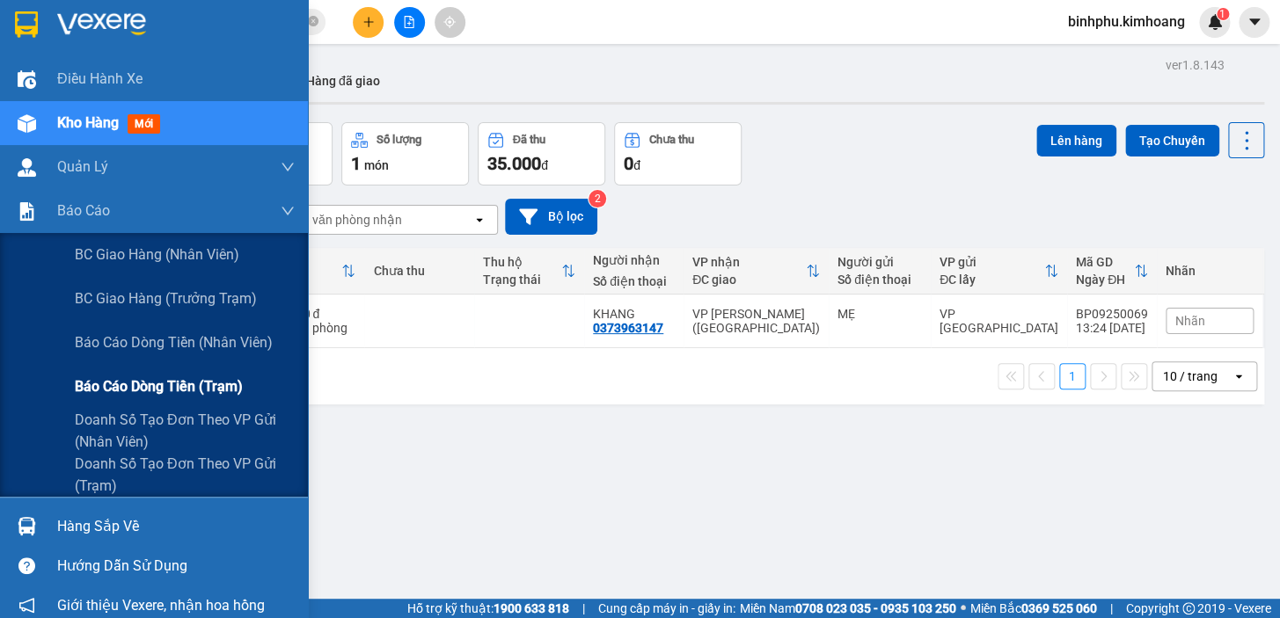
click at [178, 388] on span "Báo cáo dòng tiền (trạm)" at bounding box center [159, 387] width 168 height 22
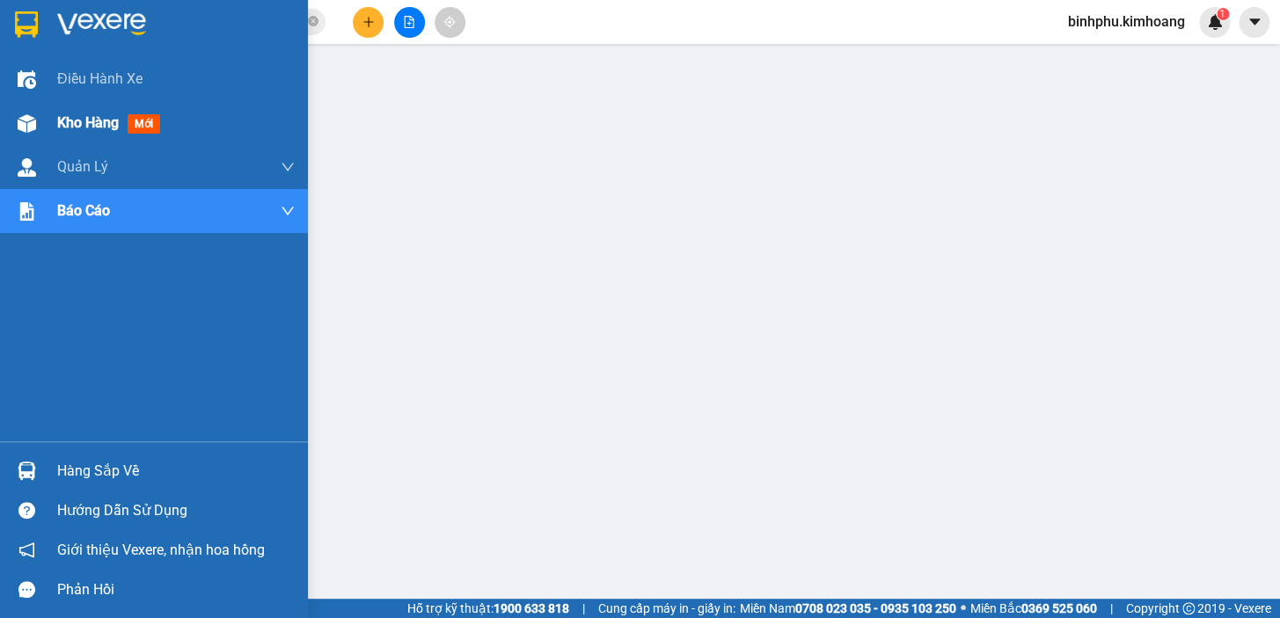
click at [61, 127] on span "Kho hàng" at bounding box center [88, 122] width 62 height 17
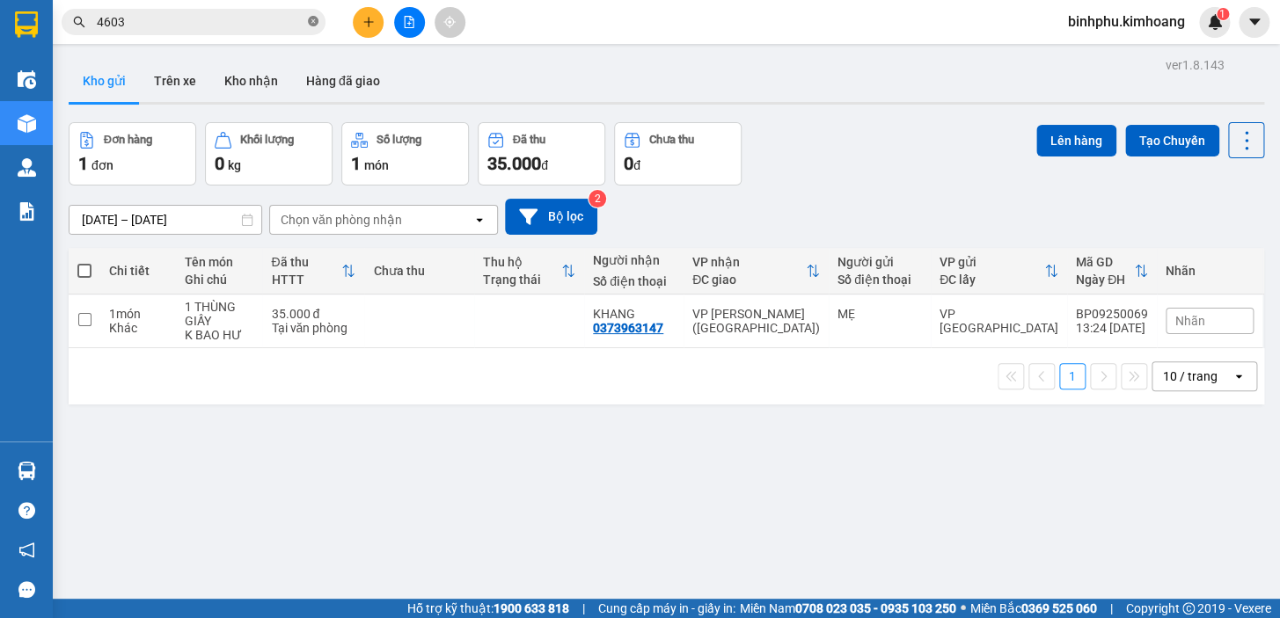
click at [315, 18] on icon "close-circle" at bounding box center [313, 21] width 11 height 11
click at [268, 87] on button "Kho nhận" at bounding box center [251, 81] width 82 height 42
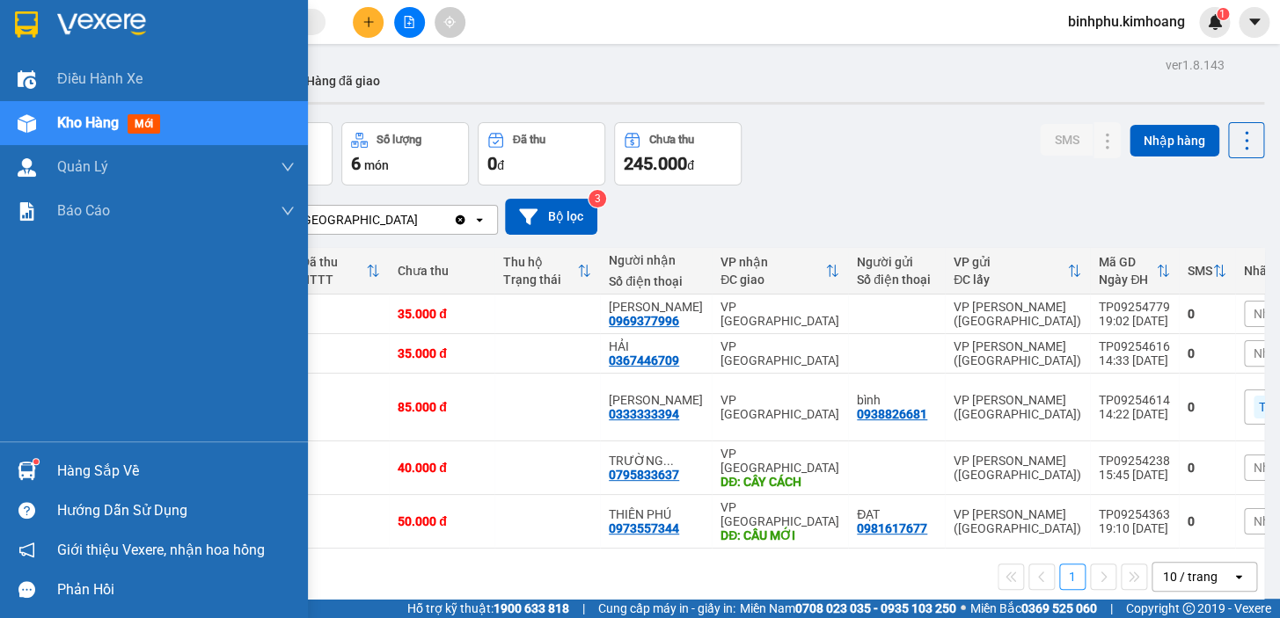
click at [31, 482] on div at bounding box center [26, 471] width 31 height 31
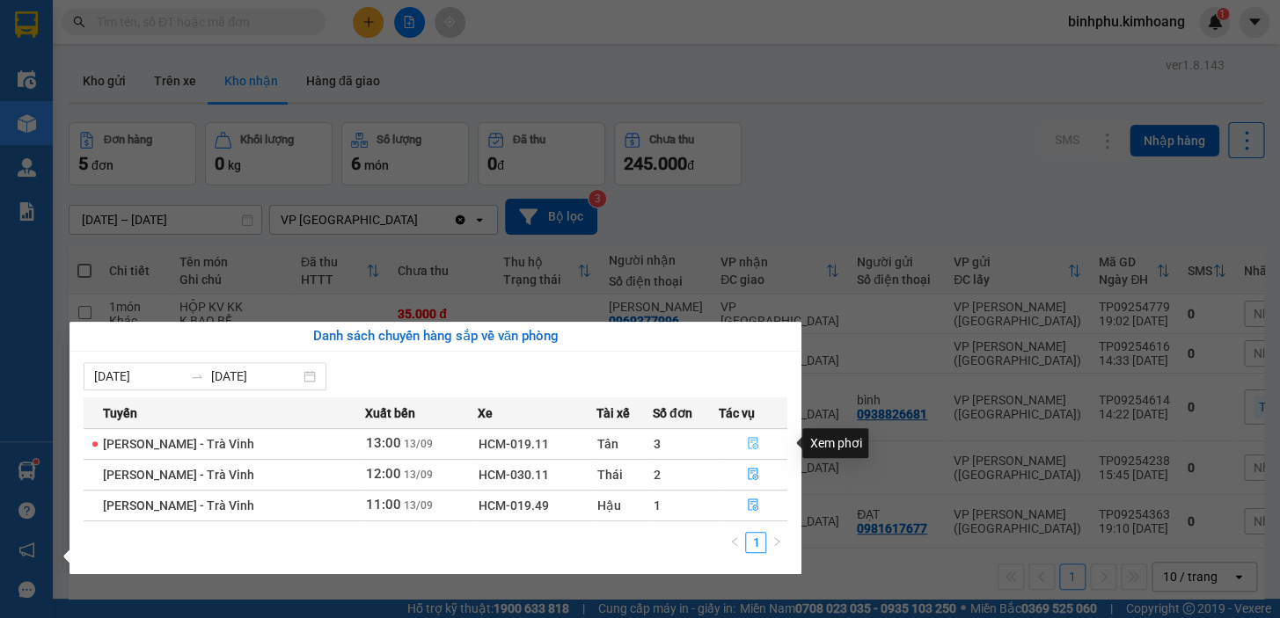
click at [749, 439] on icon "file-done" at bounding box center [753, 443] width 12 height 12
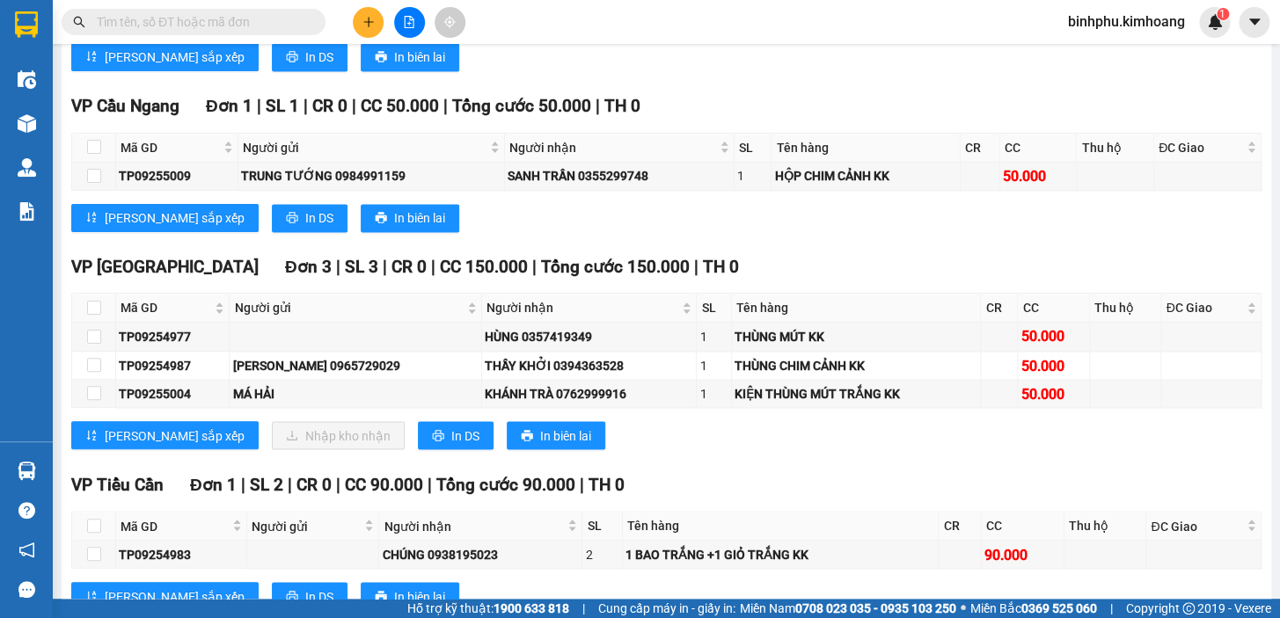
scroll to position [954, 0]
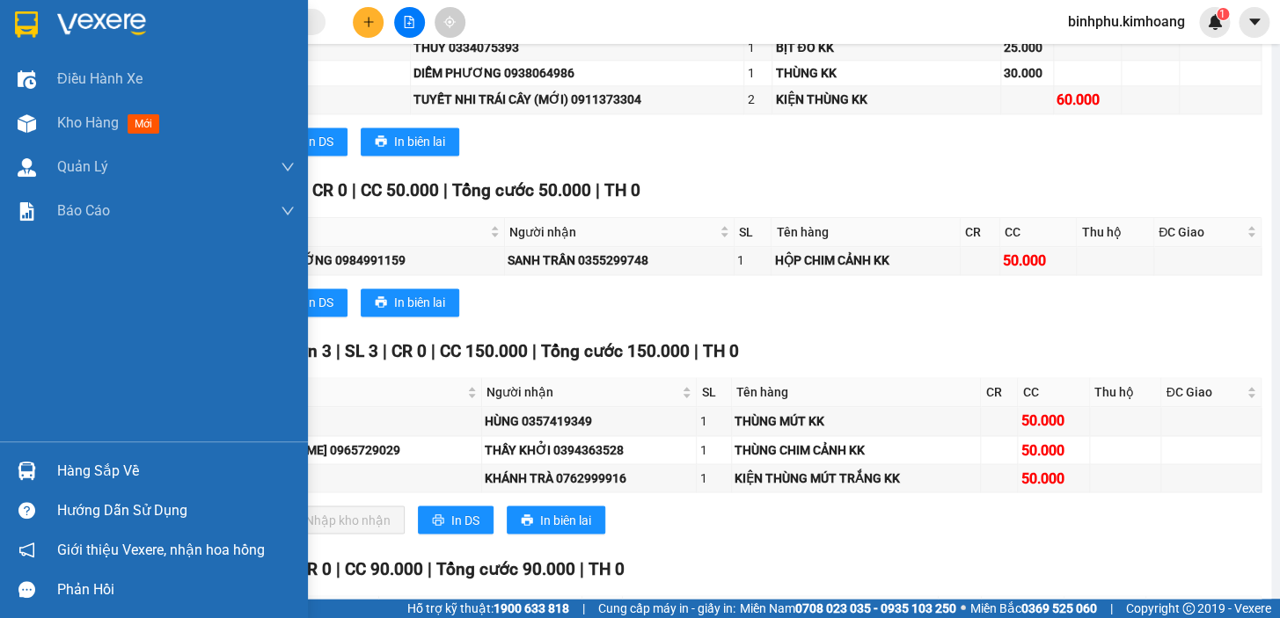
click at [70, 464] on div "Hàng sắp về" at bounding box center [175, 471] width 237 height 26
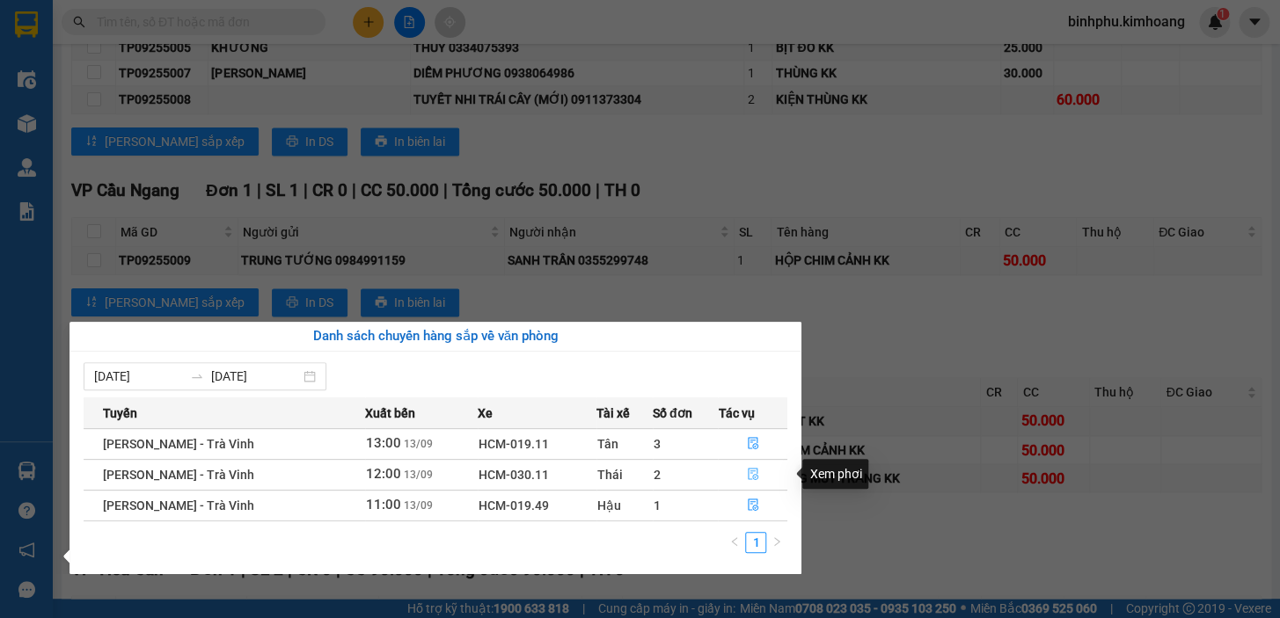
click at [758, 470] on button "button" at bounding box center [753, 475] width 68 height 28
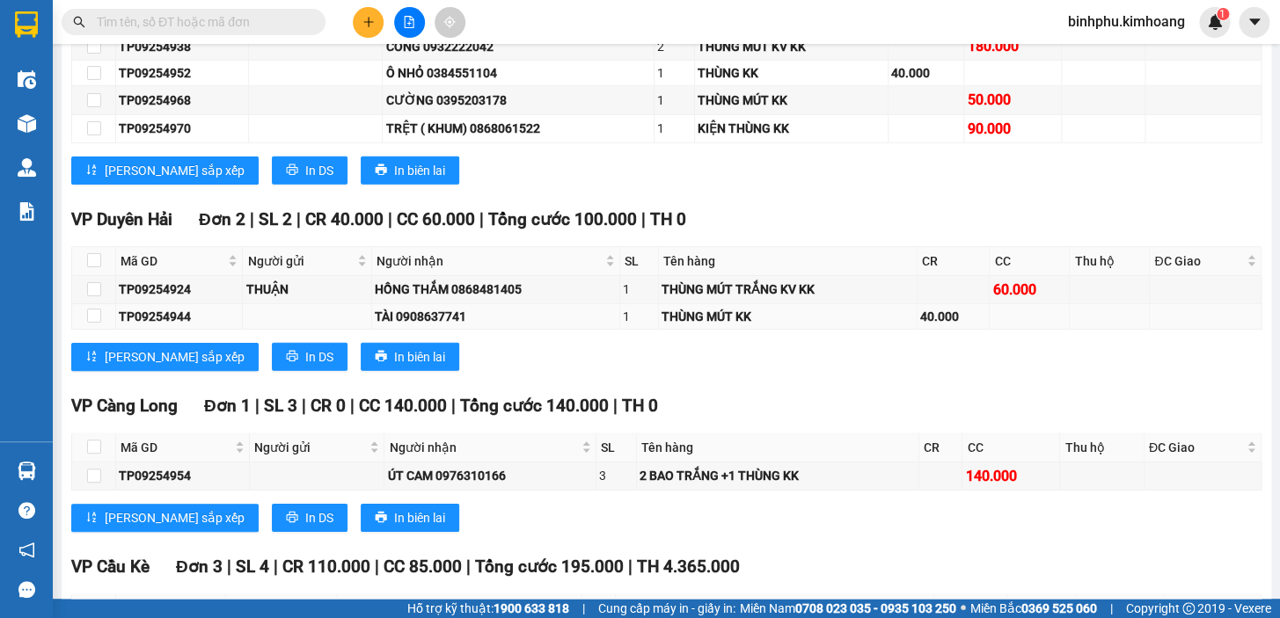
scroll to position [1928, 0]
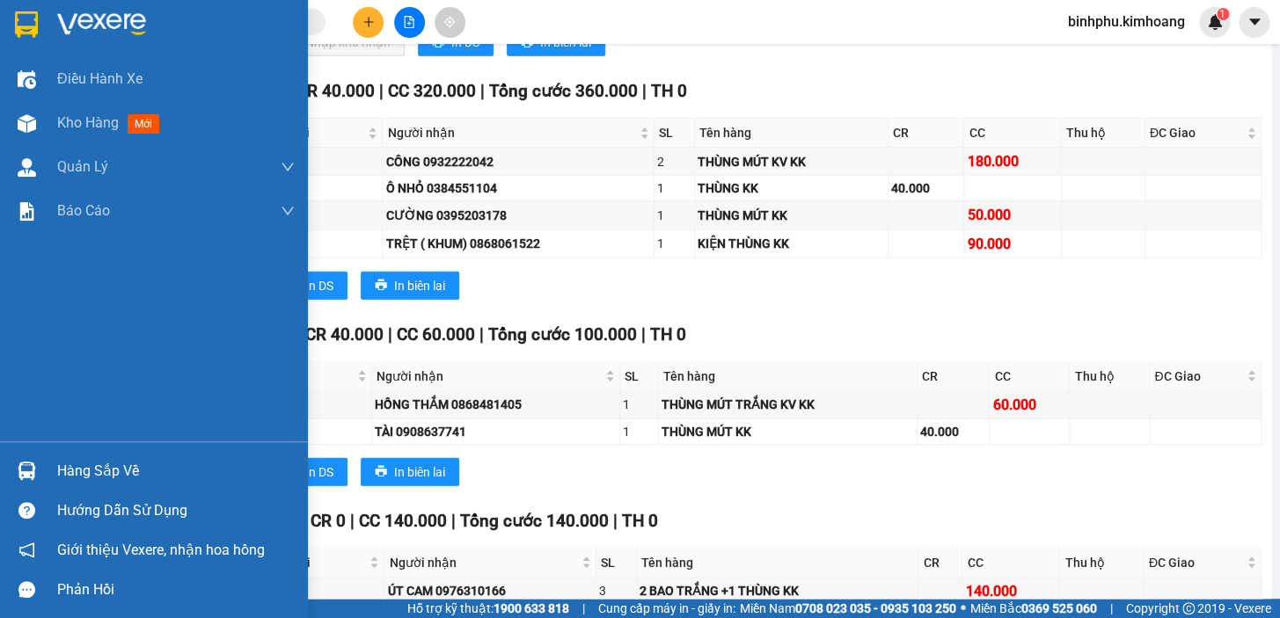
click at [130, 475] on div "Hàng sắp về" at bounding box center [175, 471] width 237 height 26
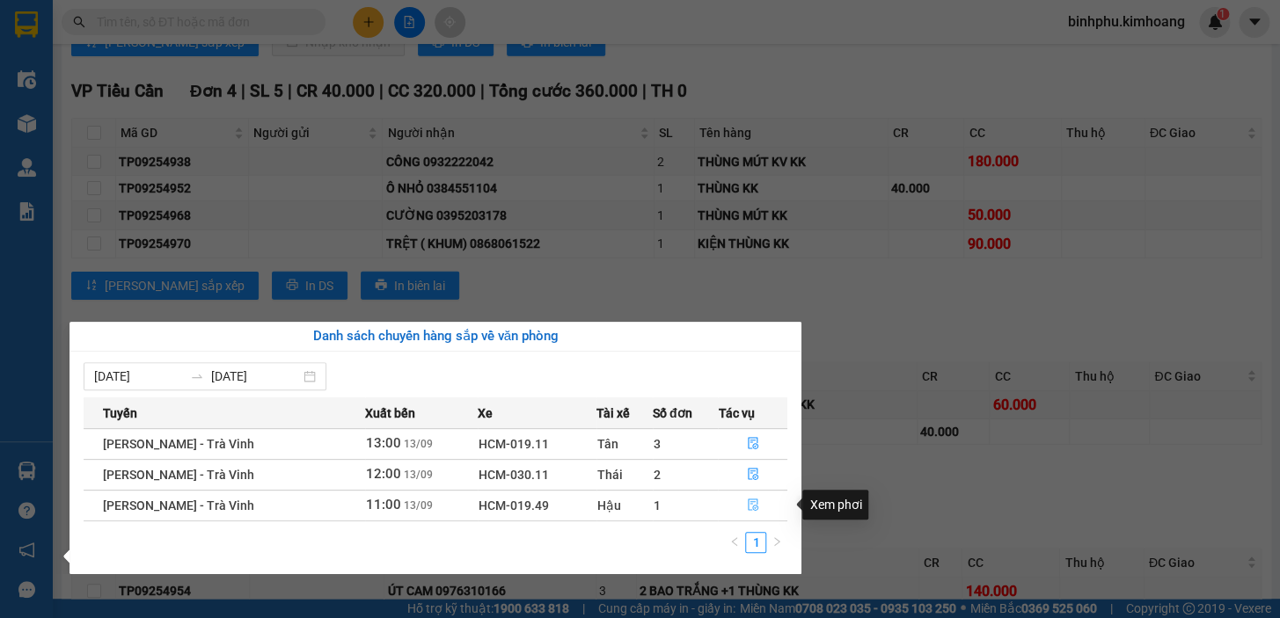
click at [747, 503] on icon "file-done" at bounding box center [753, 505] width 12 height 12
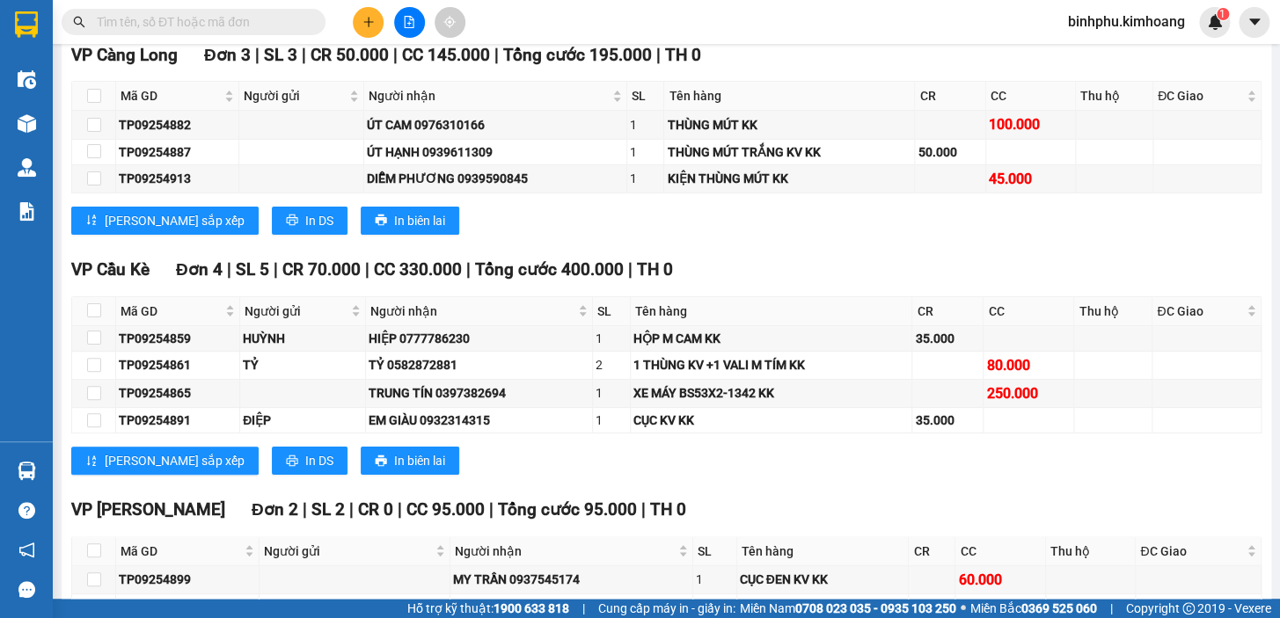
scroll to position [2459, 0]
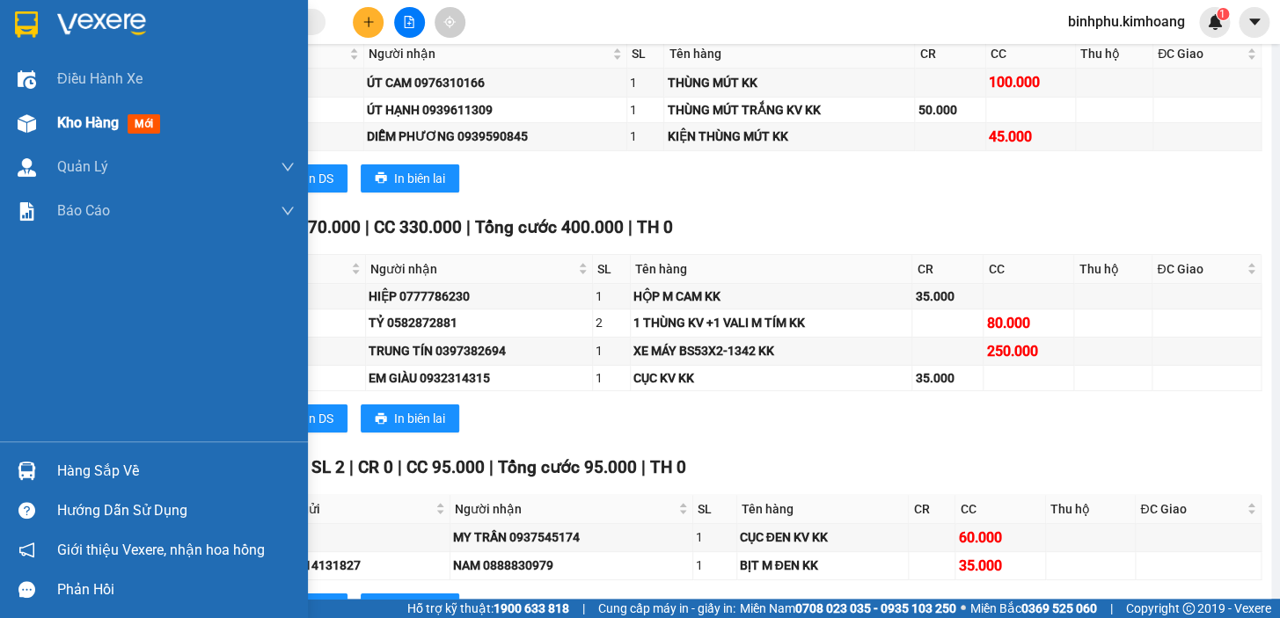
click at [66, 125] on span "Kho hàng" at bounding box center [88, 122] width 62 height 17
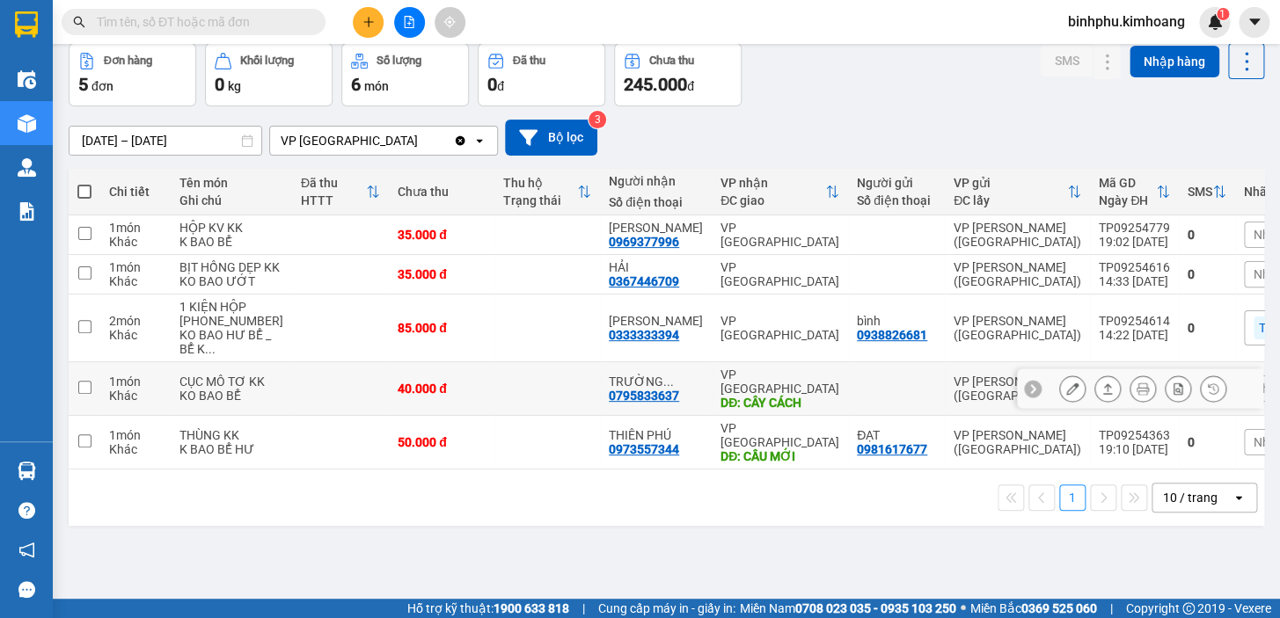
scroll to position [80, 0]
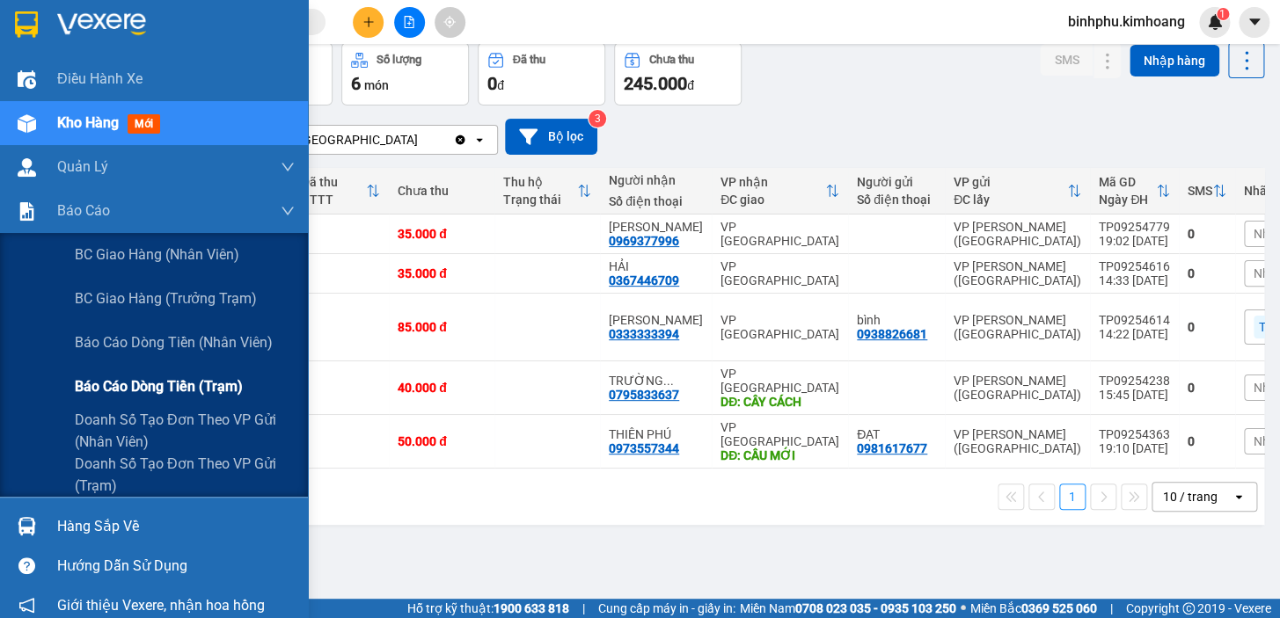
click at [116, 385] on span "Báo cáo dòng tiền (trạm)" at bounding box center [159, 387] width 168 height 22
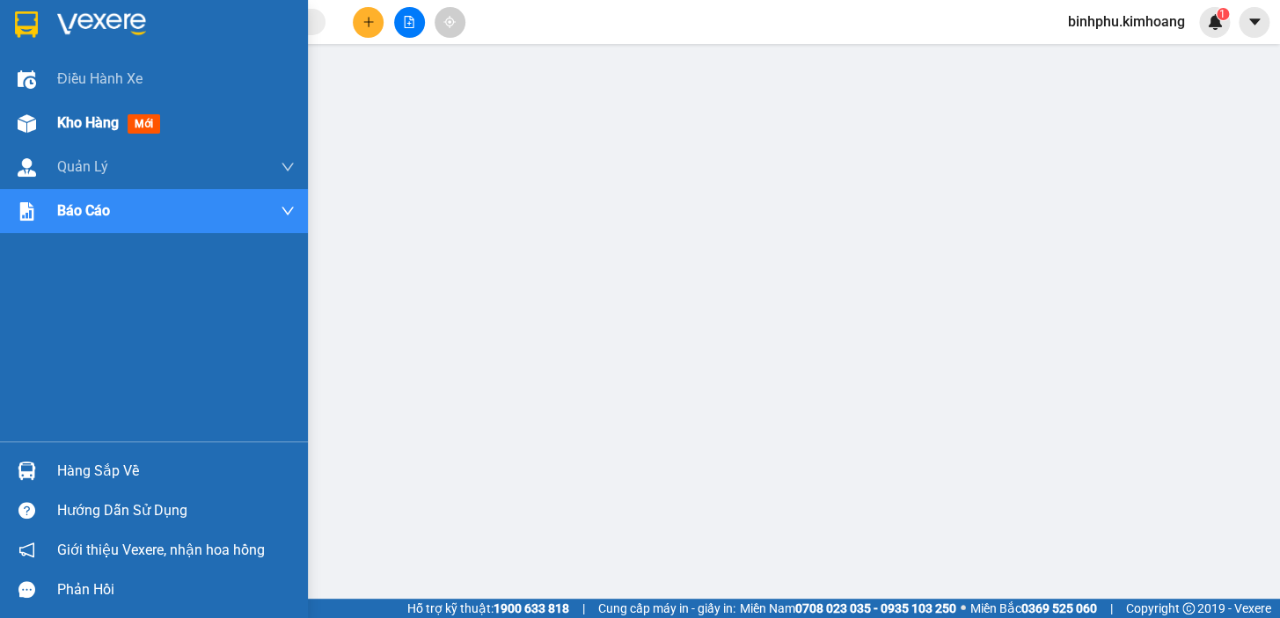
click at [47, 116] on div "Kho hàng mới" at bounding box center [154, 123] width 308 height 44
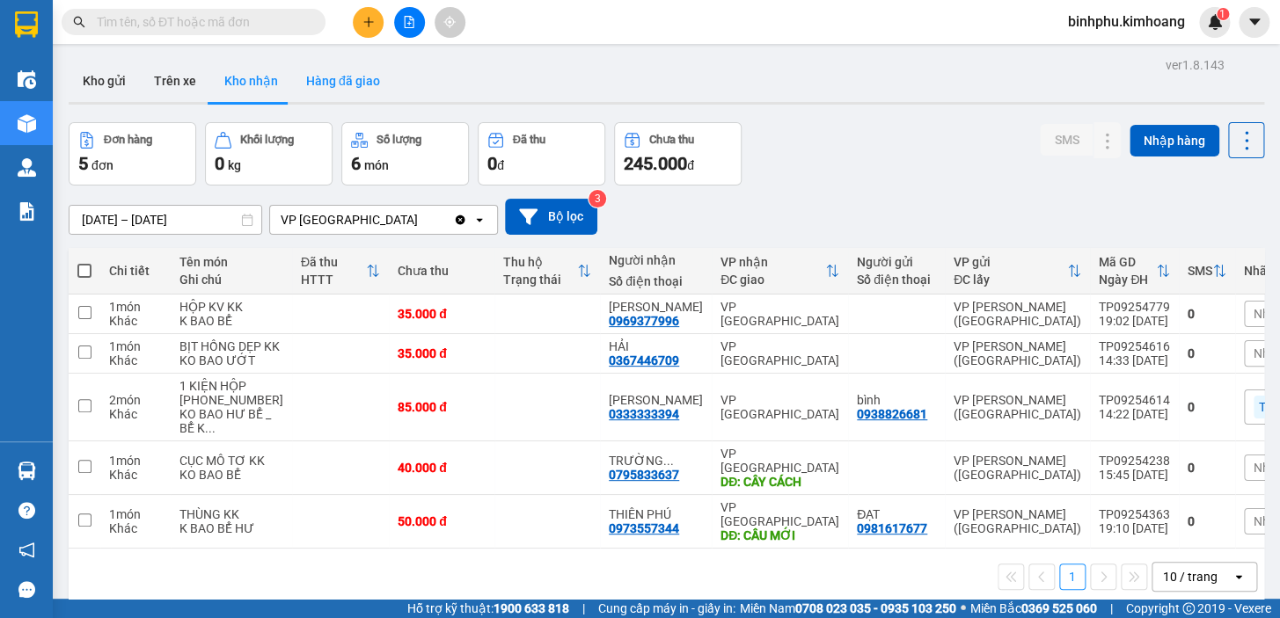
click at [338, 79] on button "Hàng đã giao" at bounding box center [343, 81] width 102 height 42
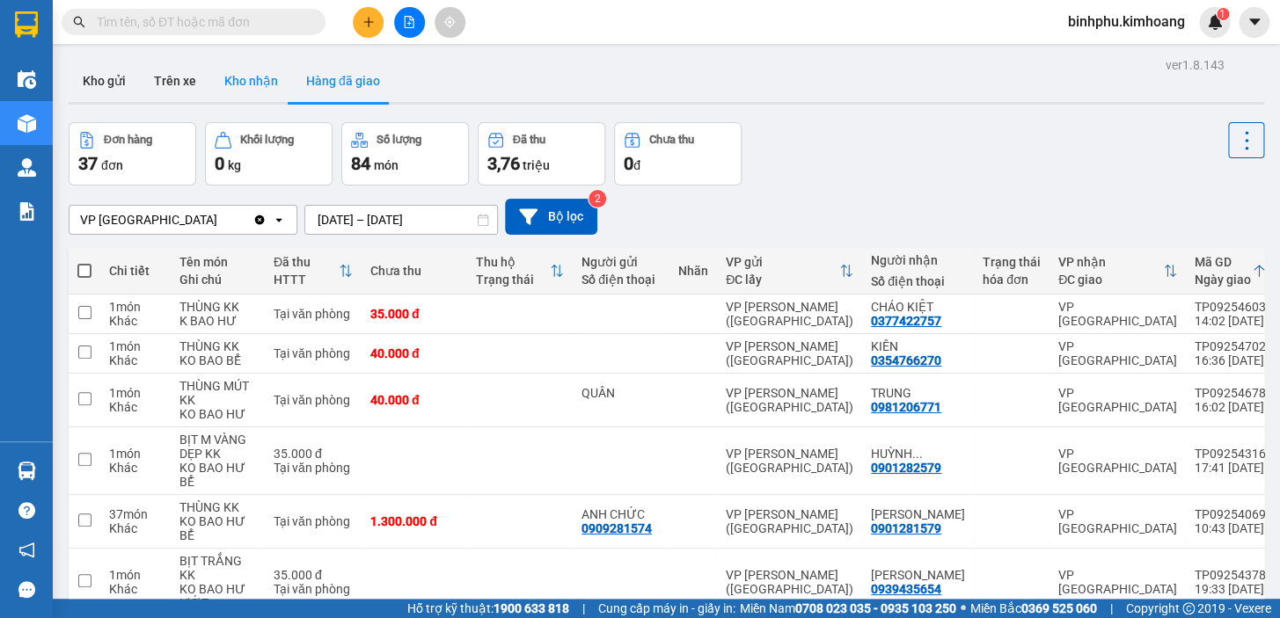
click at [264, 99] on button "Kho nhận" at bounding box center [251, 81] width 82 height 42
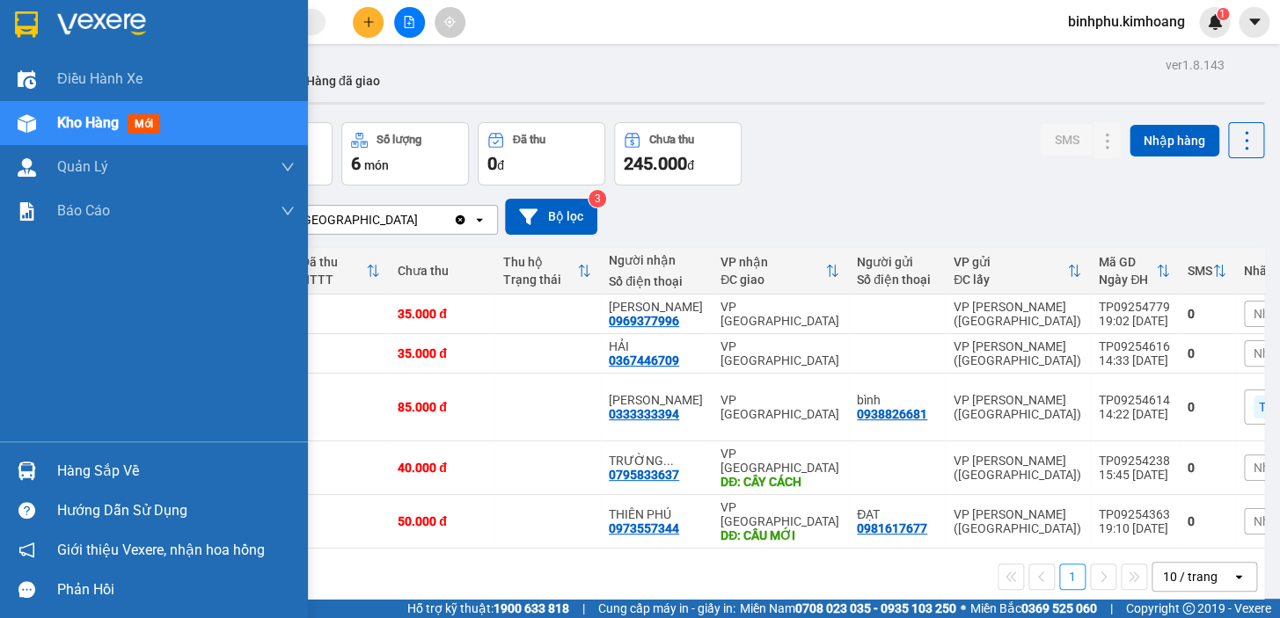
click at [39, 467] on div at bounding box center [26, 471] width 31 height 31
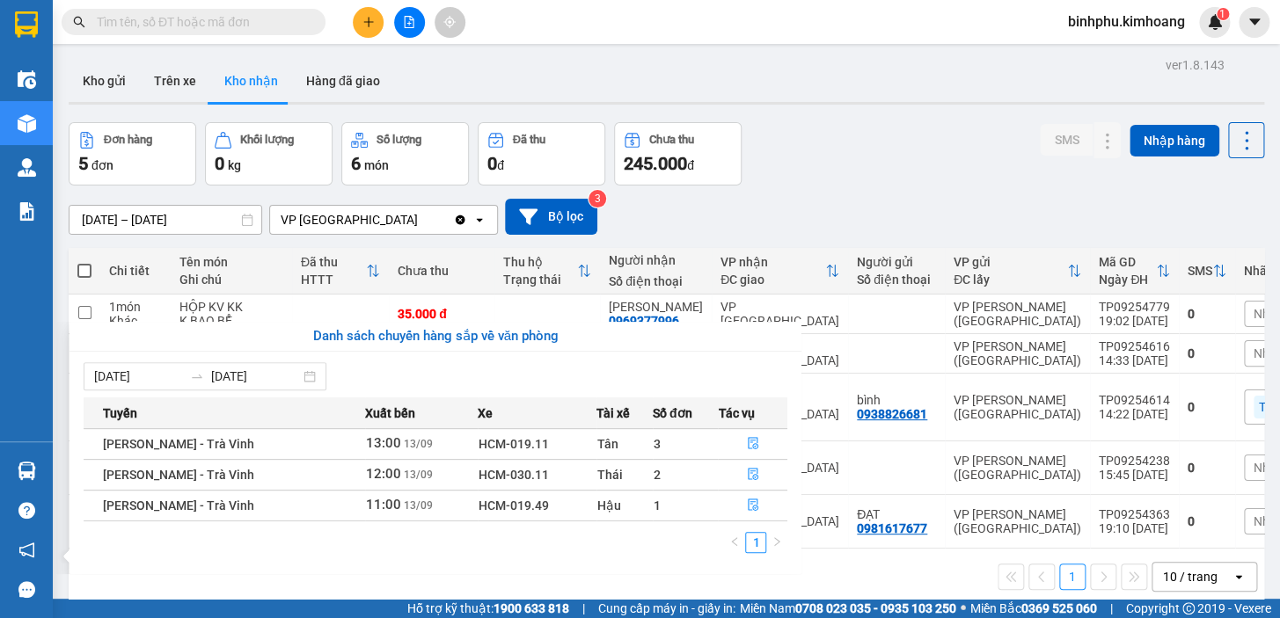
click at [905, 99] on section "Kết quả tìm kiếm ( 105 ) Bộ lọc Mã ĐH Trạng thái Món hàng Thu hộ Tổng cước Chưa…" at bounding box center [640, 309] width 1280 height 618
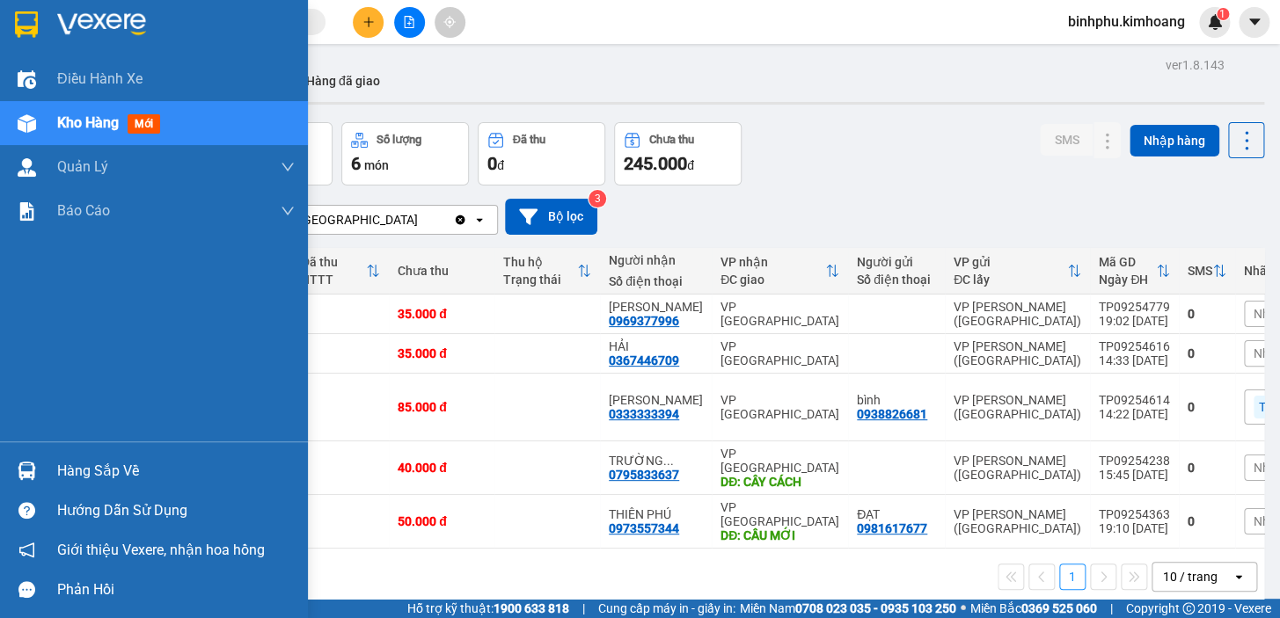
click at [62, 466] on div "Hàng sắp về" at bounding box center [175, 471] width 237 height 26
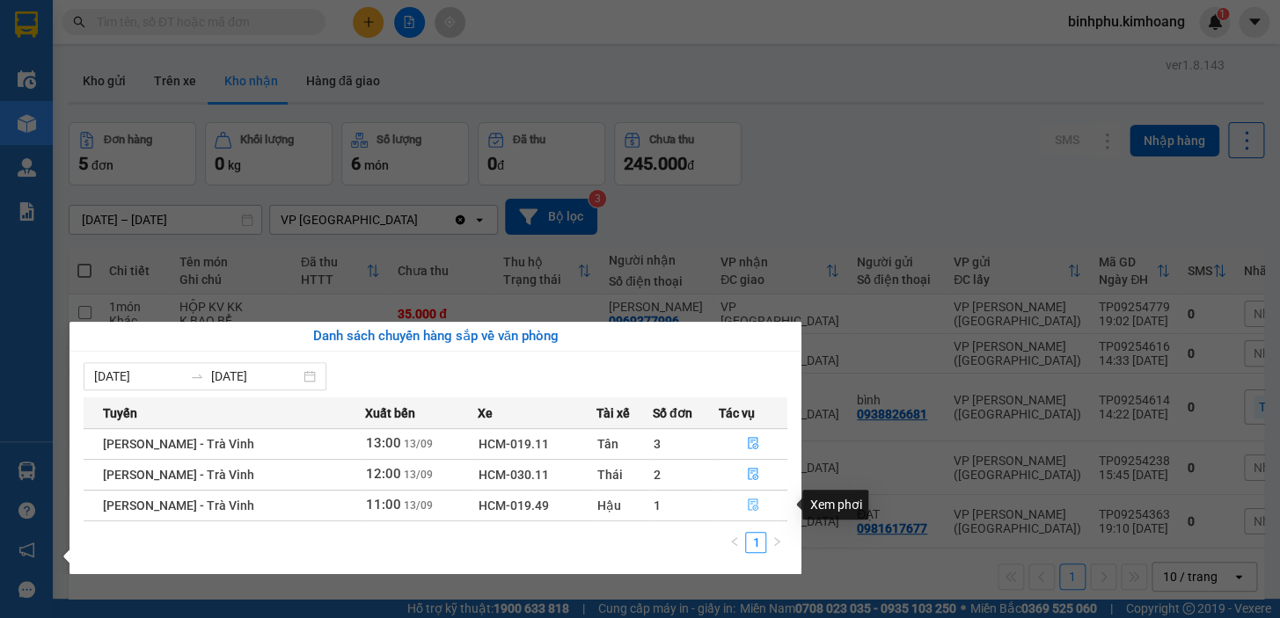
click at [752, 501] on icon "file-done" at bounding box center [753, 505] width 12 height 12
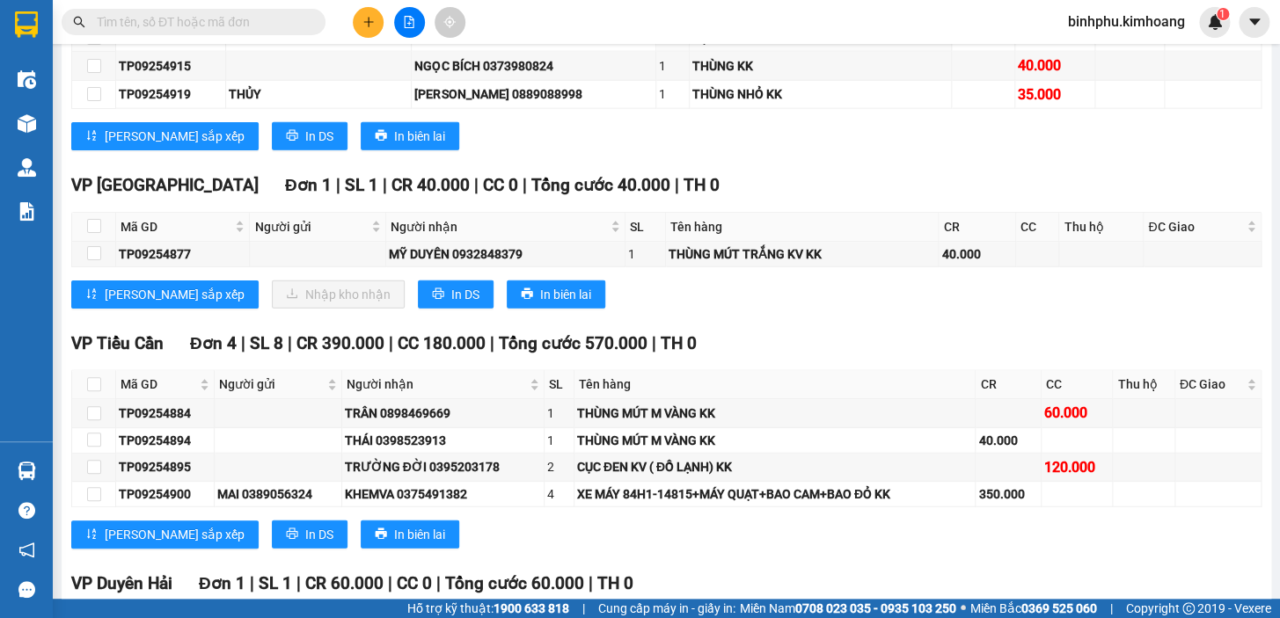
scroll to position [1759, 0]
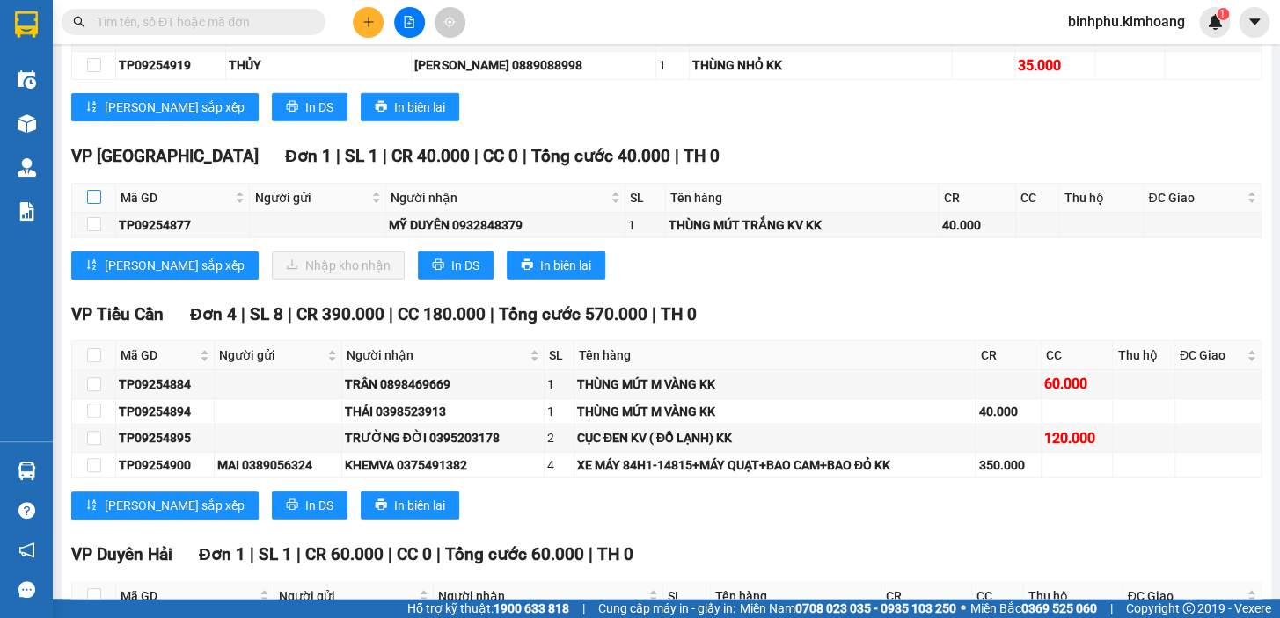
click at [97, 201] on input "checkbox" at bounding box center [94, 197] width 14 height 14
checkbox input "true"
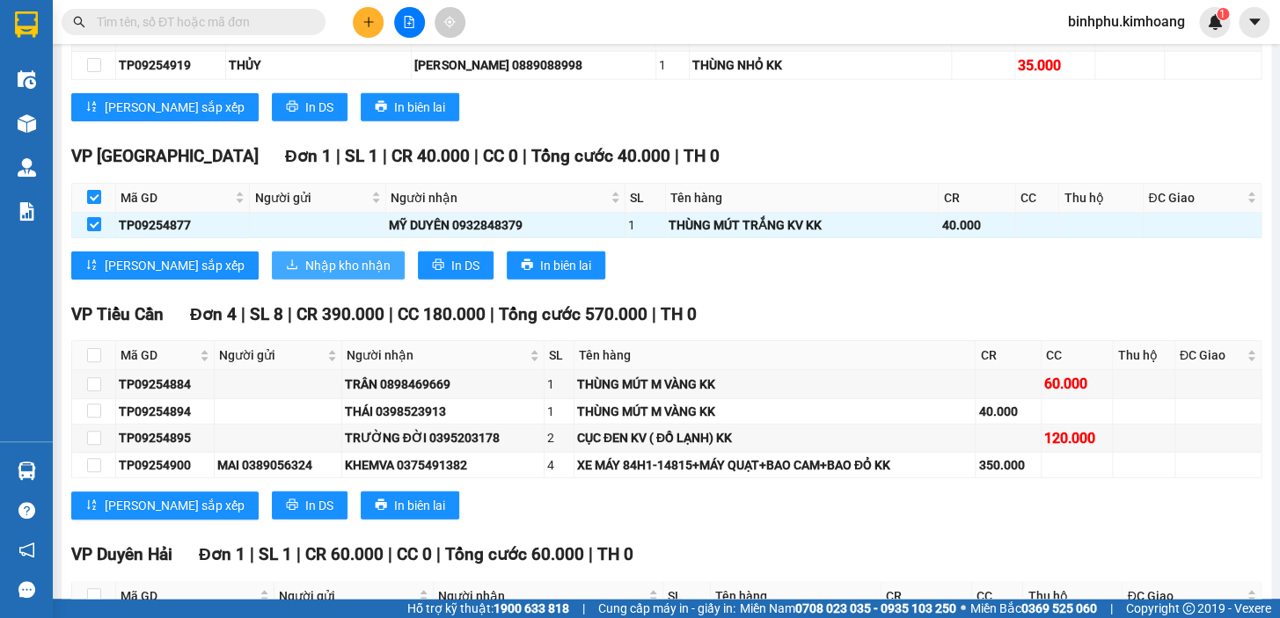
click at [275, 263] on button "Nhập kho nhận" at bounding box center [338, 266] width 133 height 28
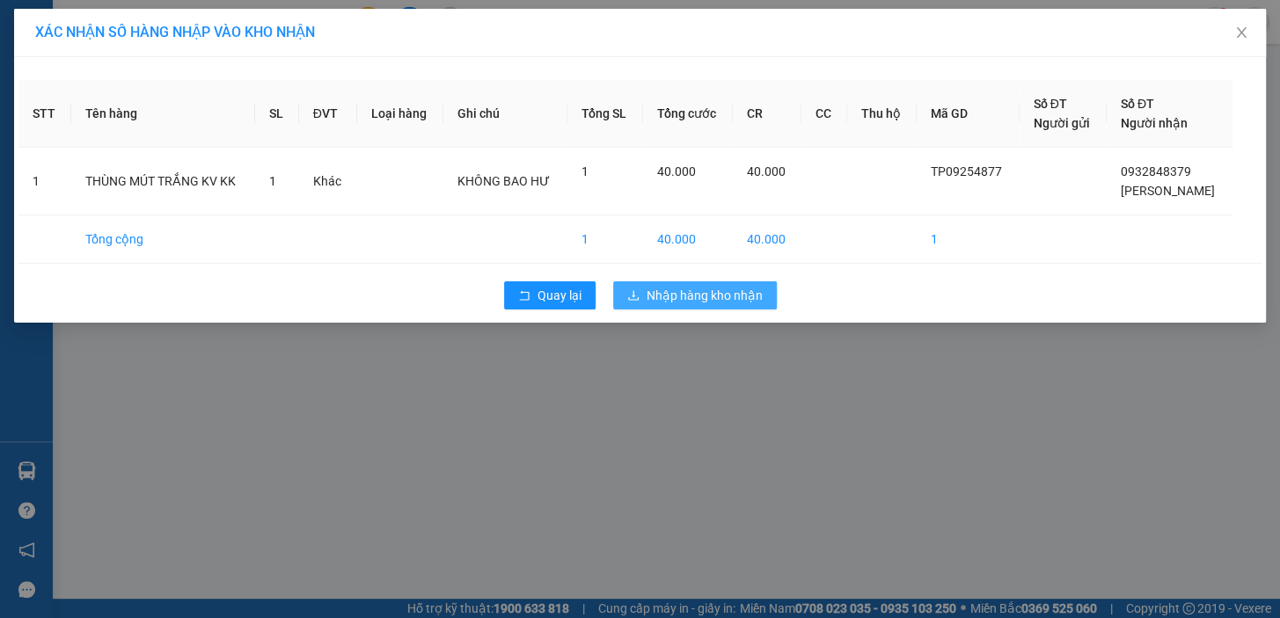
click at [713, 296] on span "Nhập hàng kho nhận" at bounding box center [705, 295] width 116 height 19
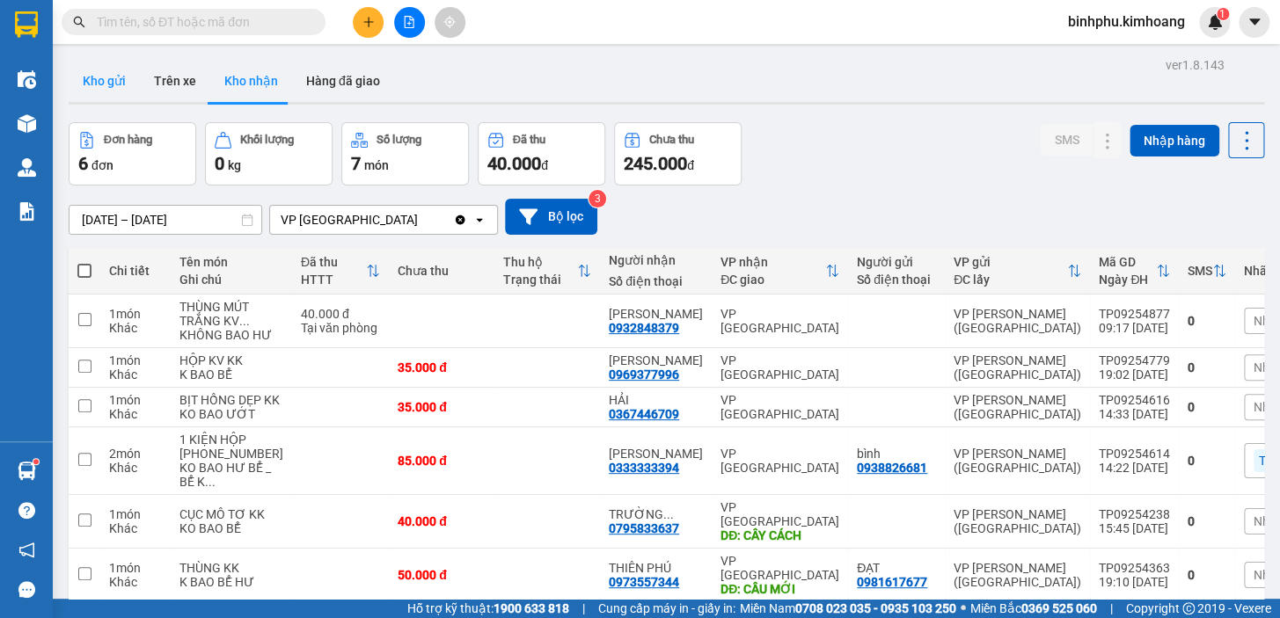
click at [94, 98] on button "Kho gửi" at bounding box center [104, 81] width 71 height 42
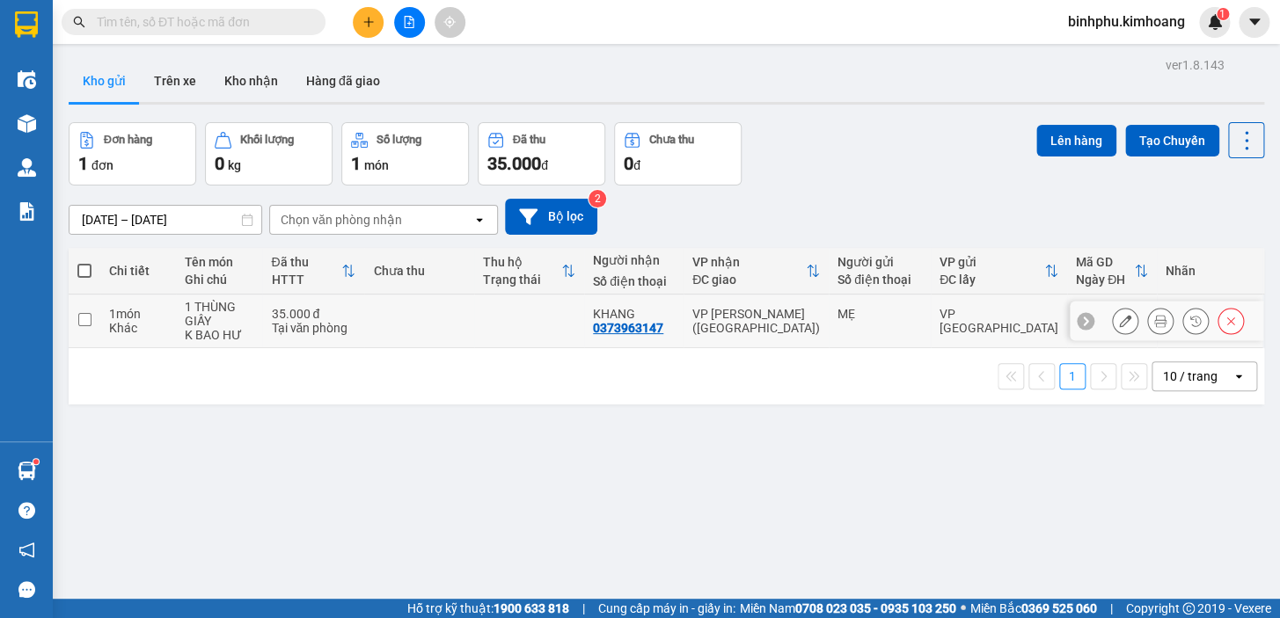
click at [386, 328] on td at bounding box center [419, 322] width 110 height 54
checkbox input "true"
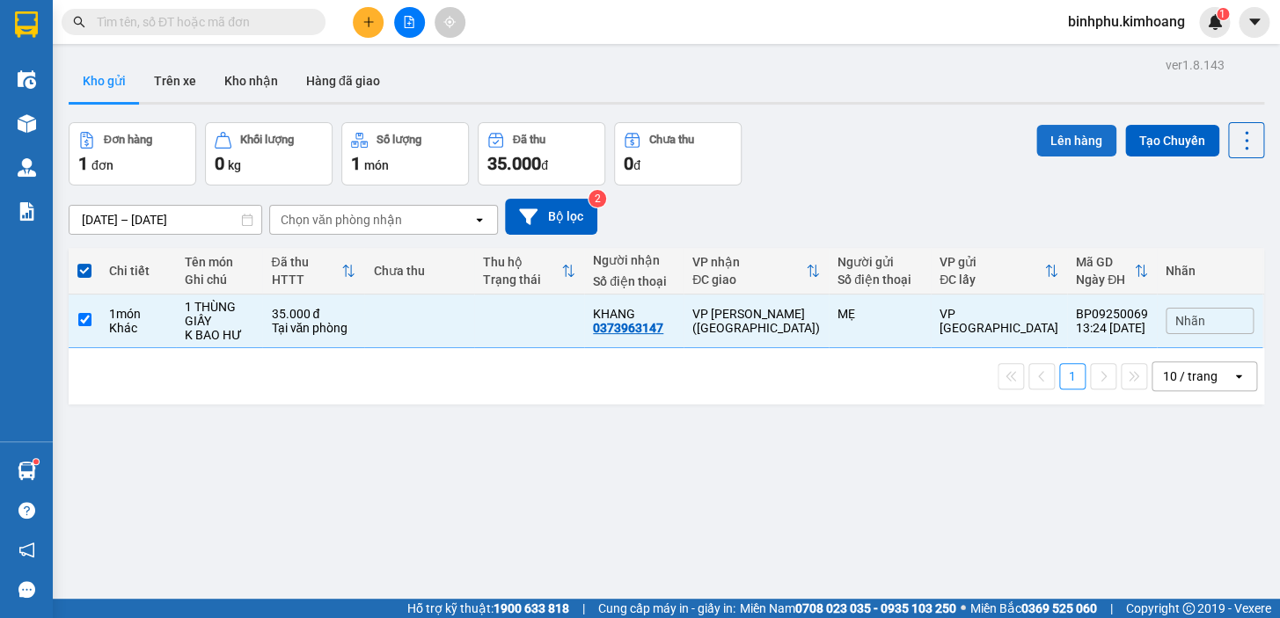
click at [1045, 135] on button "Lên hàng" at bounding box center [1076, 141] width 80 height 32
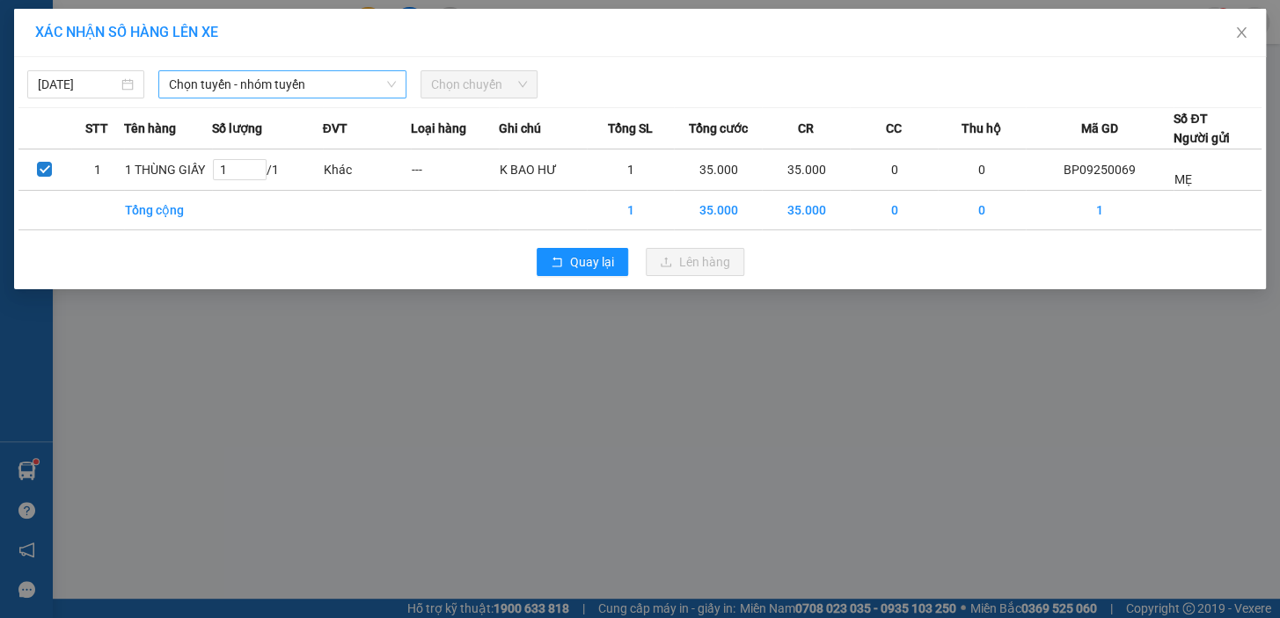
click at [352, 92] on span "Chọn tuyến - nhóm tuyến" at bounding box center [282, 84] width 227 height 26
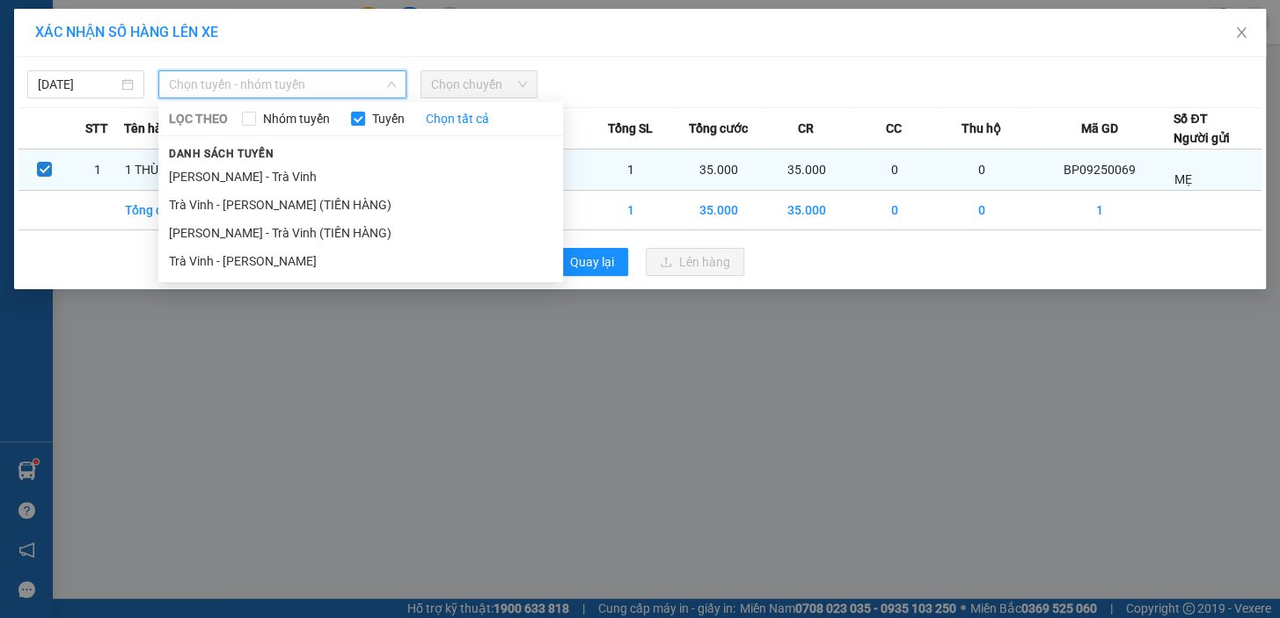
drag, startPoint x: 289, startPoint y: 254, endPoint x: 363, endPoint y: 150, distance: 127.9
click at [293, 247] on li "Trà Vinh - [PERSON_NAME]" at bounding box center [360, 261] width 405 height 28
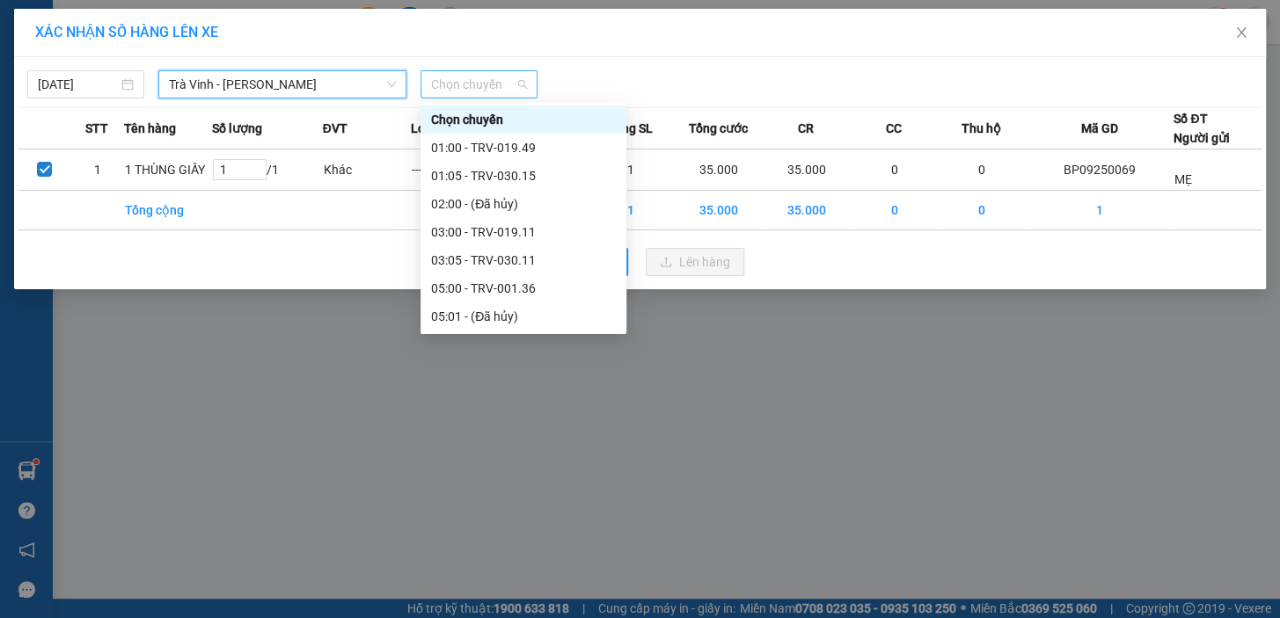
click at [492, 88] on span "Chọn chuyến" at bounding box center [479, 84] width 96 height 26
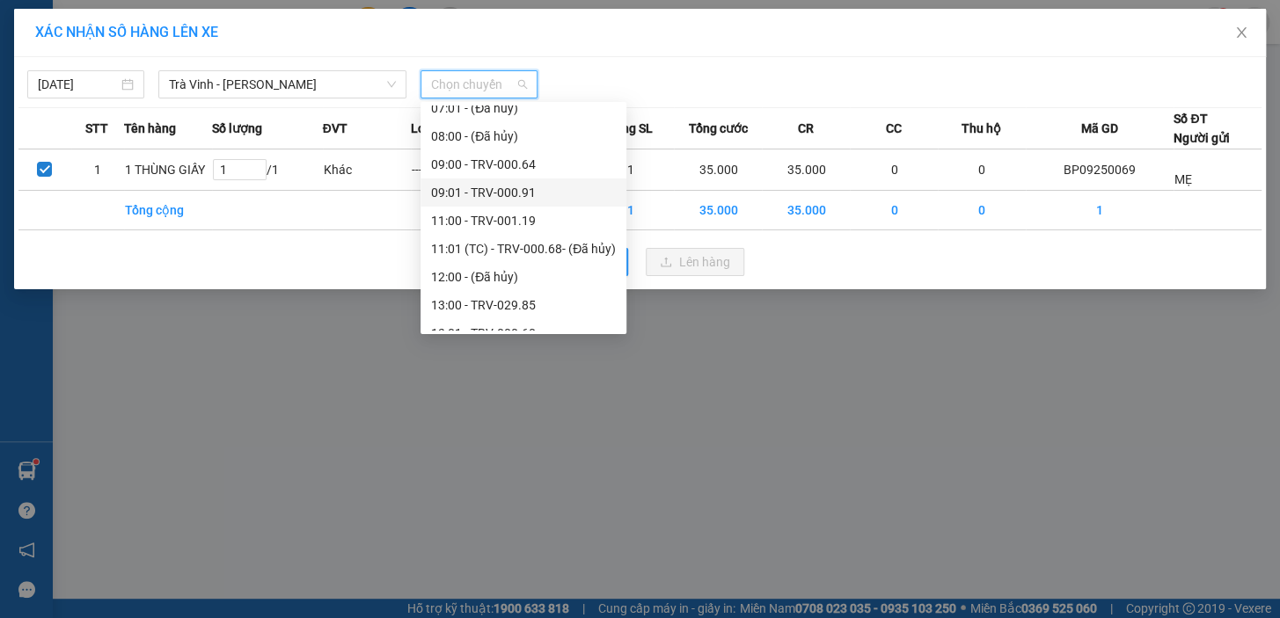
scroll to position [319, 0]
click at [486, 279] on div "13:00 - TRV-029.85" at bounding box center [523, 278] width 185 height 19
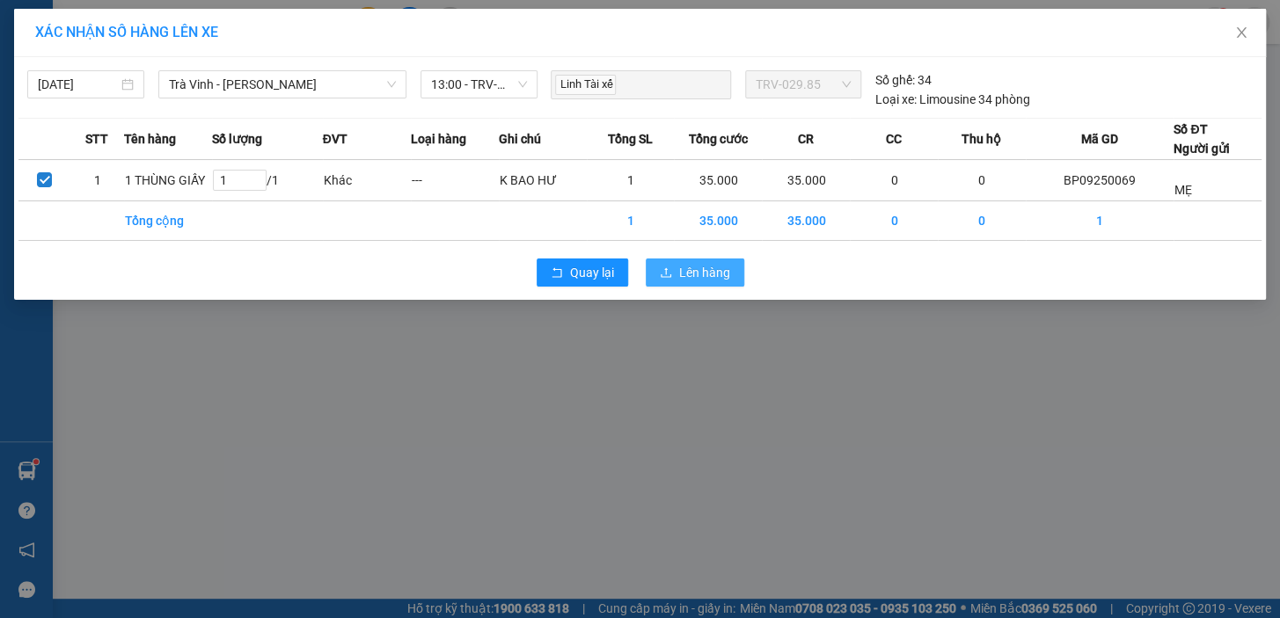
click at [704, 264] on span "Lên hàng" at bounding box center [704, 272] width 51 height 19
